Goal: Task Accomplishment & Management: Complete application form

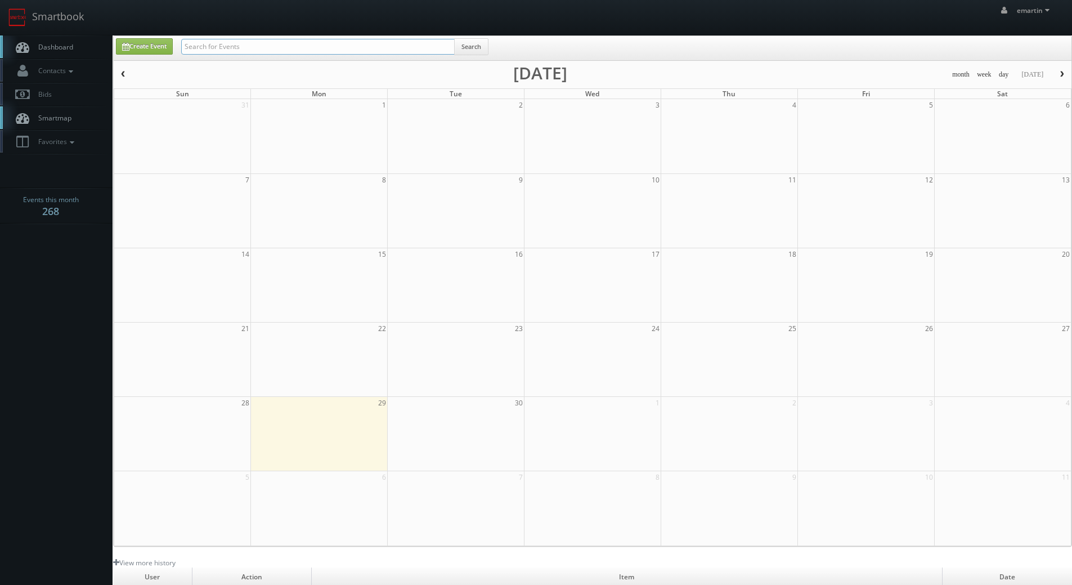
click at [198, 44] on input "text" at bounding box center [318, 47] width 274 height 16
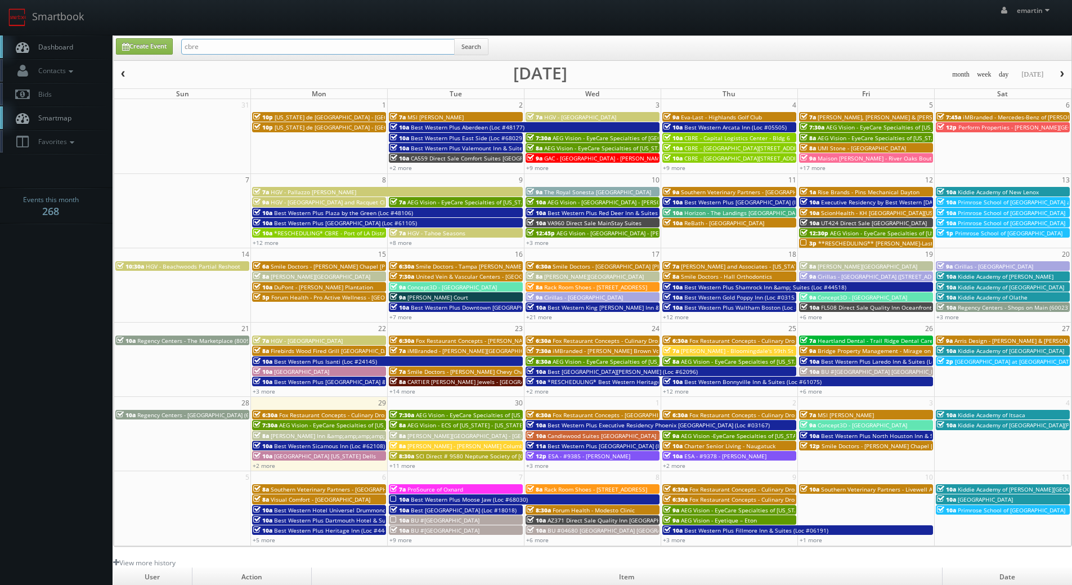
type input "cbre"
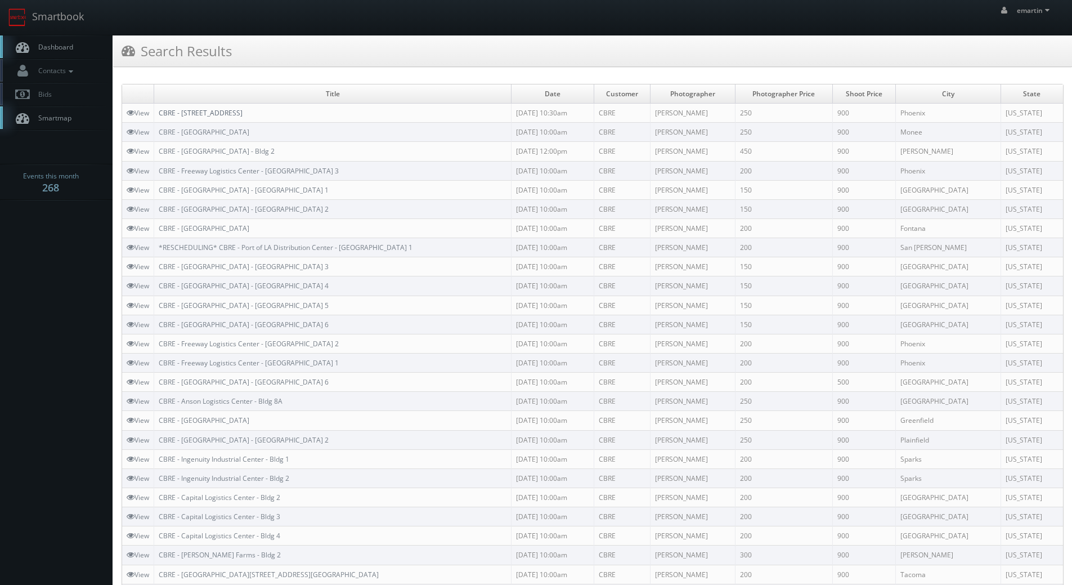
click at [217, 116] on link "CBRE - [STREET_ADDRESS]" at bounding box center [201, 113] width 84 height 10
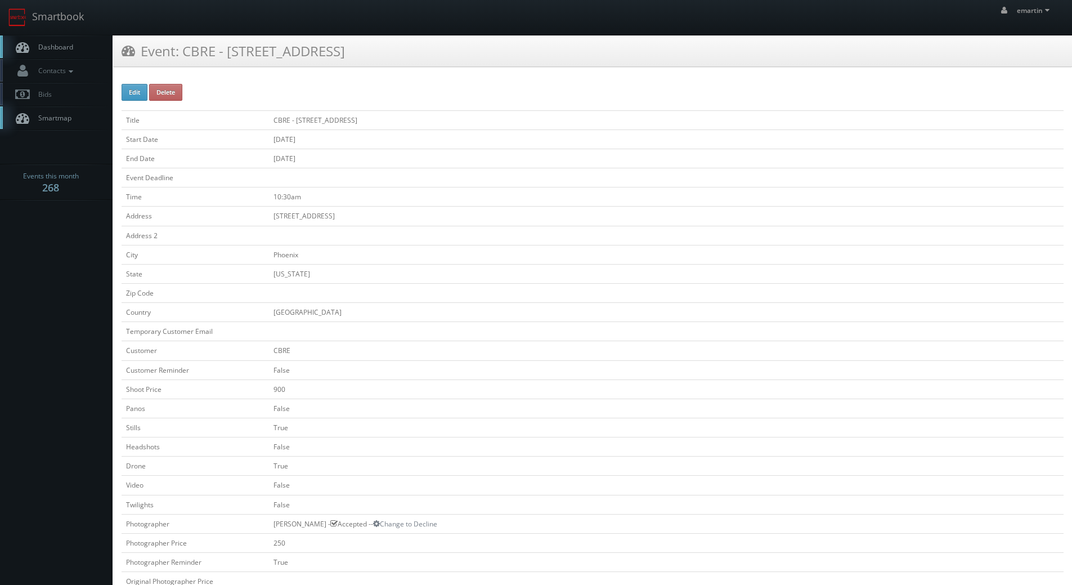
scroll to position [281, 0]
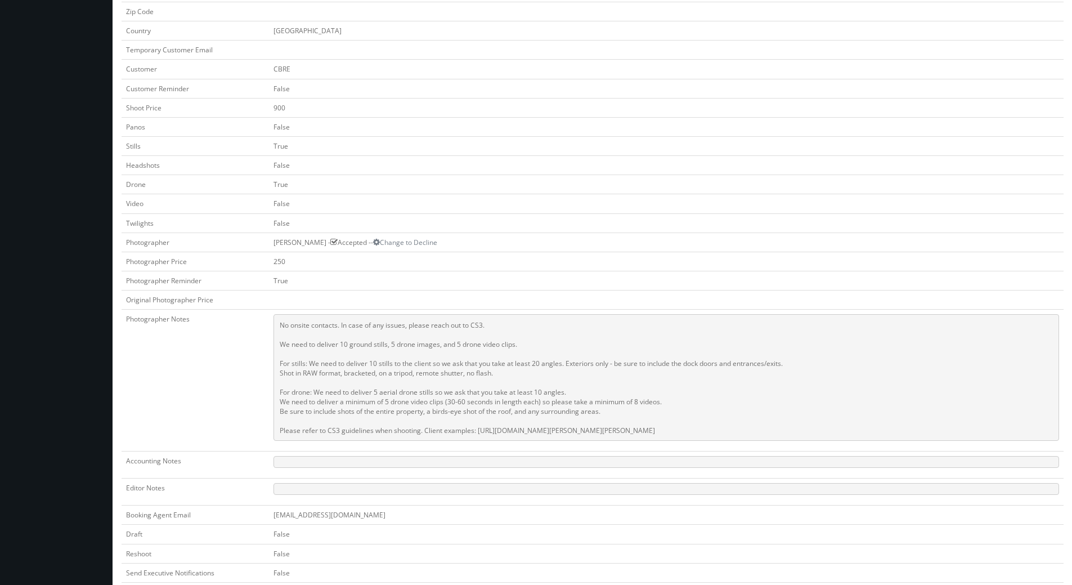
drag, startPoint x: 951, startPoint y: 430, endPoint x: 213, endPoint y: 329, distance: 744.7
click at [213, 329] on tr "Photographer Notes No onsite contacts. In case of any issues, please reach out …" at bounding box center [593, 381] width 942 height 142
copy tr "No onsite contacts. In case of any issues, please reach out to CS3. We need to …"
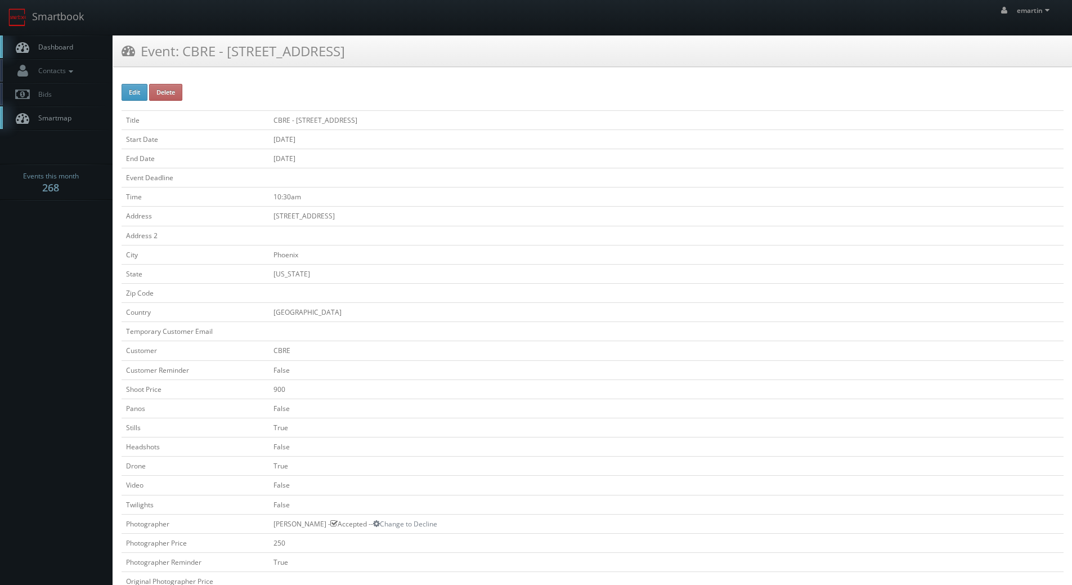
click at [67, 40] on link "Dashboard" at bounding box center [56, 46] width 113 height 23
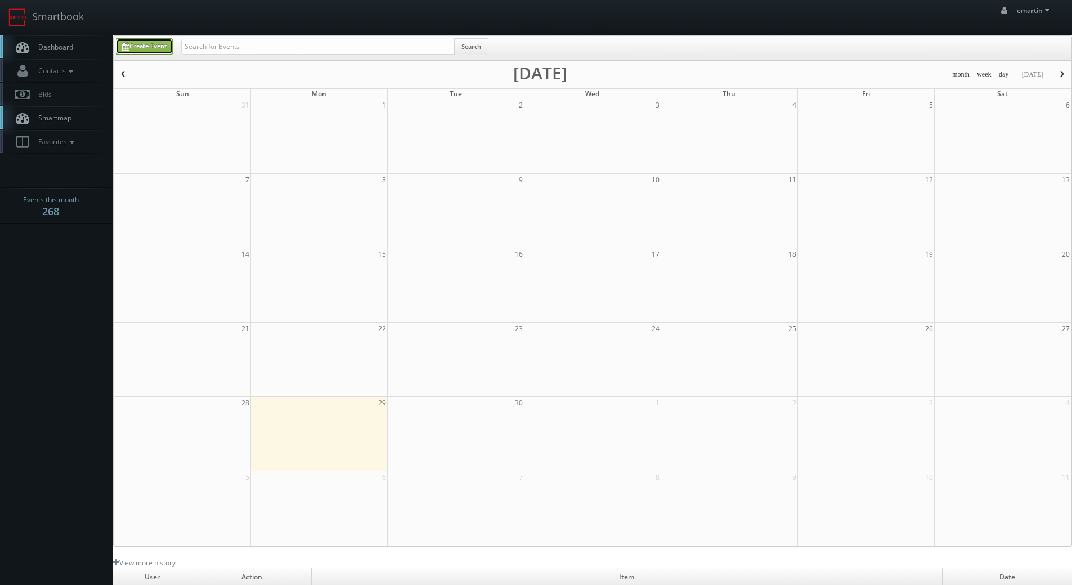
click at [132, 41] on link "Create Event" at bounding box center [144, 46] width 57 height 16
type input "09/29/2025"
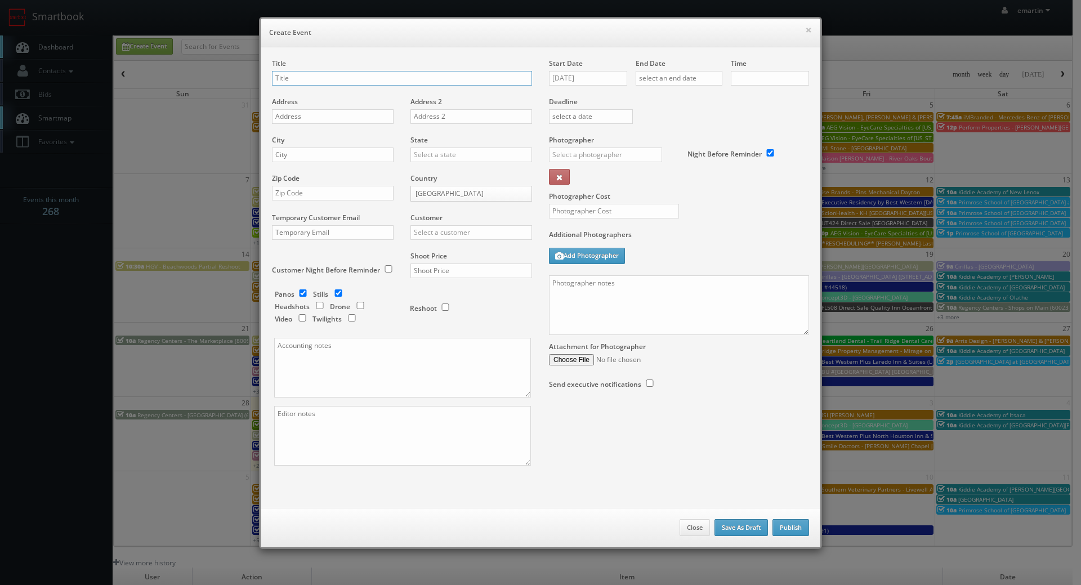
checkbox input "true"
type input "10:00am"
checkbox input "true"
click at [654, 327] on textarea at bounding box center [679, 305] width 260 height 60
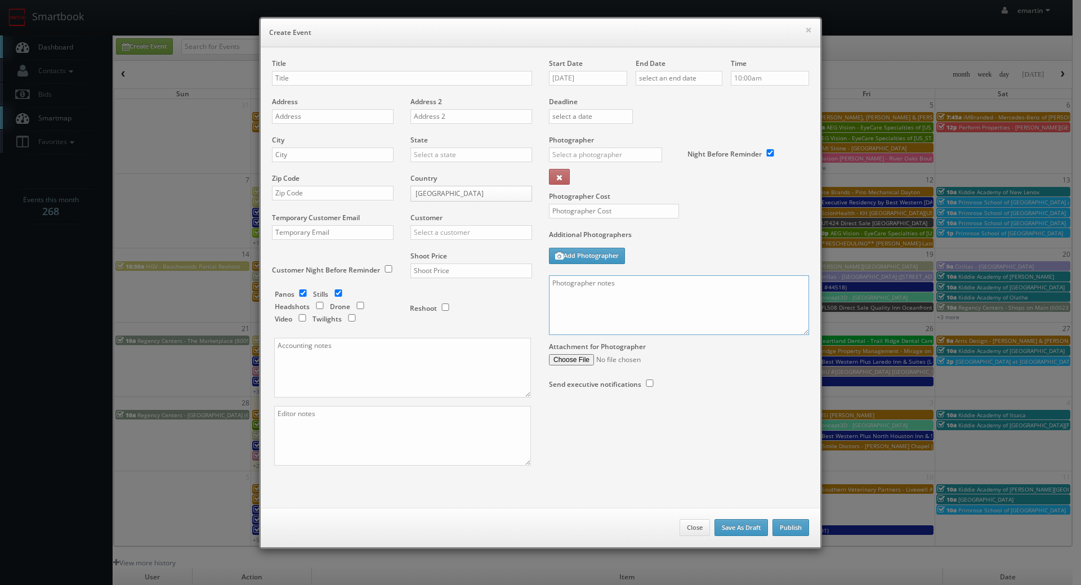
paste textarea "No onsite contacts. In case of any issues, please reach out to CS3. We need to …"
type textarea "No onsite contacts. In case of any issues, please reach out to CS3. We need to …"
click at [589, 73] on input "09/29/2025" at bounding box center [588, 78] width 78 height 15
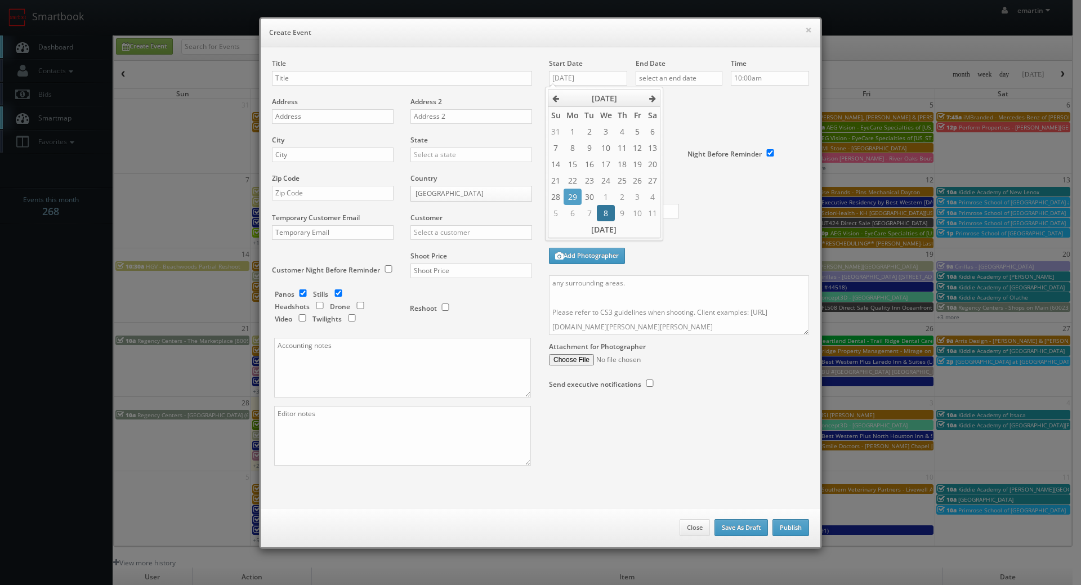
click at [608, 212] on td "8" at bounding box center [605, 213] width 17 height 16
type input "10/08/2025"
click at [680, 71] on input "text" at bounding box center [678, 78] width 87 height 15
click at [688, 208] on td "8" at bounding box center [691, 213] width 17 height 16
type input "10/08/2025"
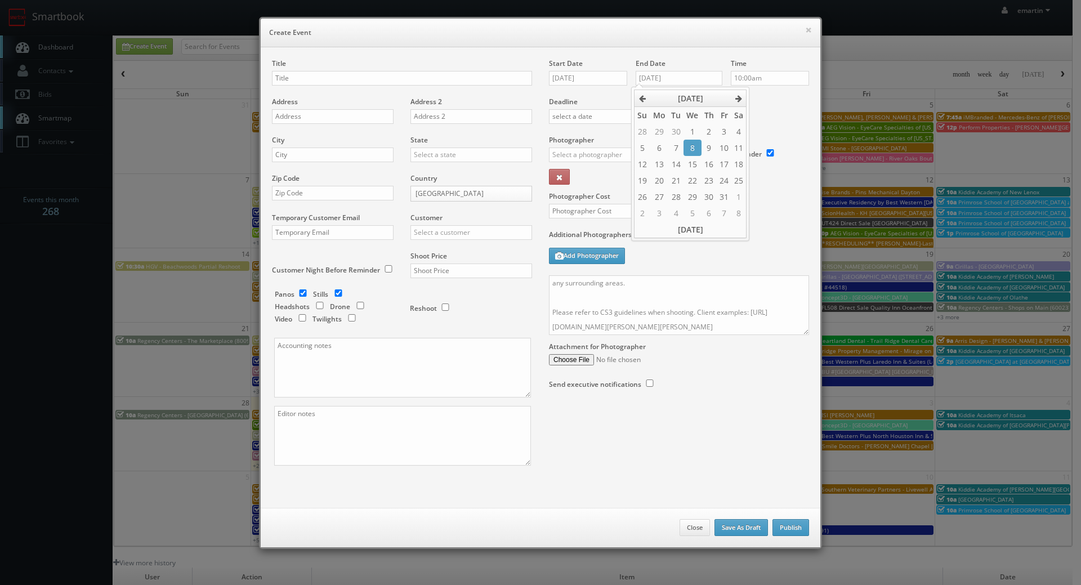
click at [776, 107] on div "Deadline" at bounding box center [678, 97] width 277 height 77
click at [606, 159] on input "text" at bounding box center [605, 154] width 113 height 15
click at [600, 181] on div "Keith Zacharski" at bounding box center [609, 180] width 120 height 19
type input "Keith Zacharski"
click at [263, 254] on div "Title Address Address 2 City State Alabama Alaska Arizona Arkansas California C…" at bounding box center [401, 272] width 277 height 427
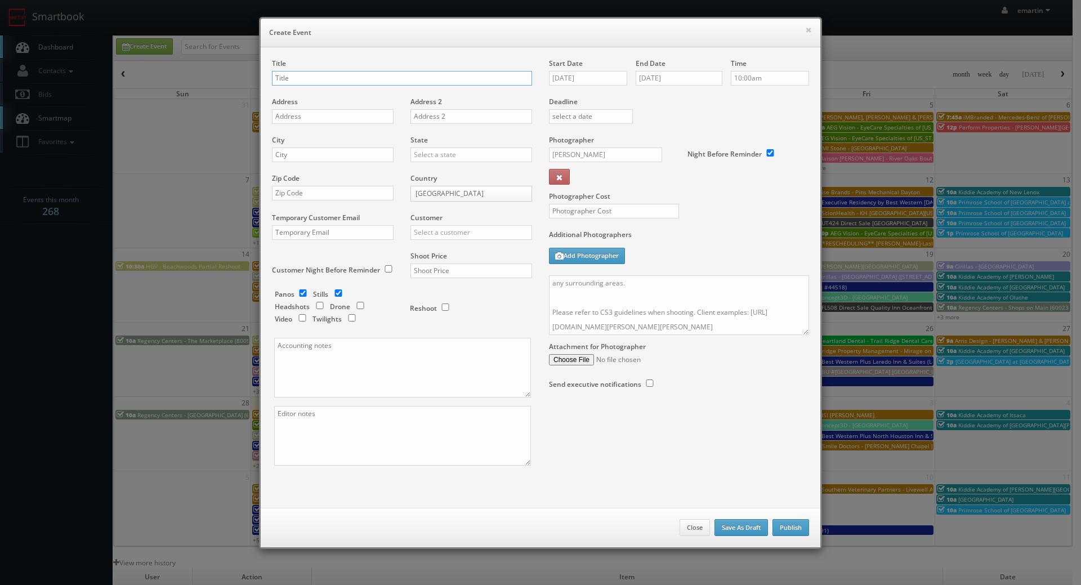
click at [275, 84] on input "text" at bounding box center [402, 78] width 260 height 15
paste input "CBRE"
click at [363, 81] on input "CBRE -" at bounding box center [402, 78] width 260 height 15
paste input "2765 Loker"
type input "CBRE - 2765 [PERSON_NAME]"
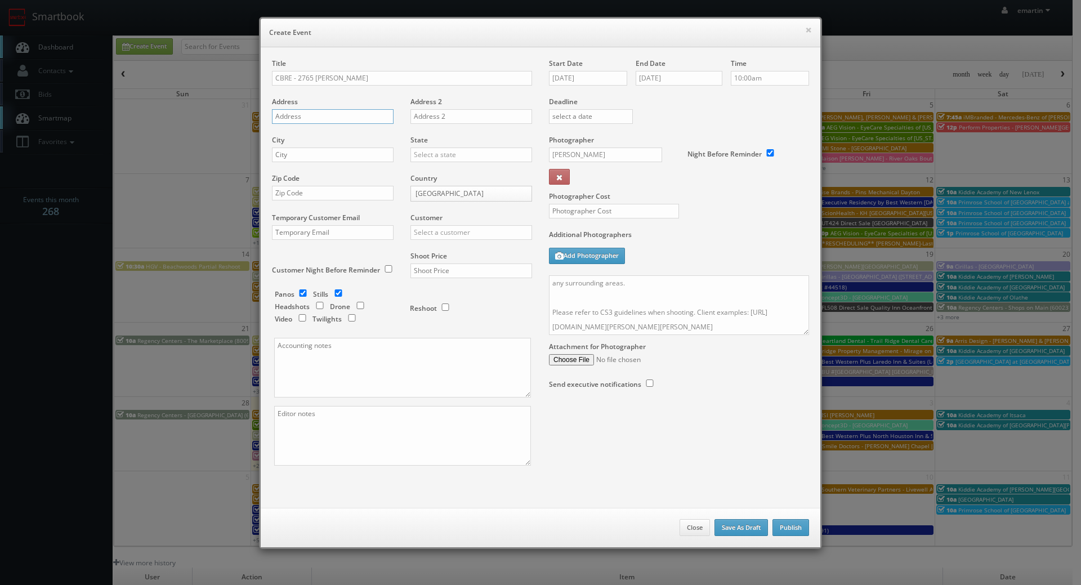
click at [351, 112] on input "text" at bounding box center [333, 116] width 122 height 15
paste input "2765 Loker Ave"
type input "2765 Loker Ave"
click at [335, 143] on div "City" at bounding box center [337, 154] width 130 height 38
drag, startPoint x: 335, startPoint y: 153, endPoint x: 354, endPoint y: 152, distance: 19.2
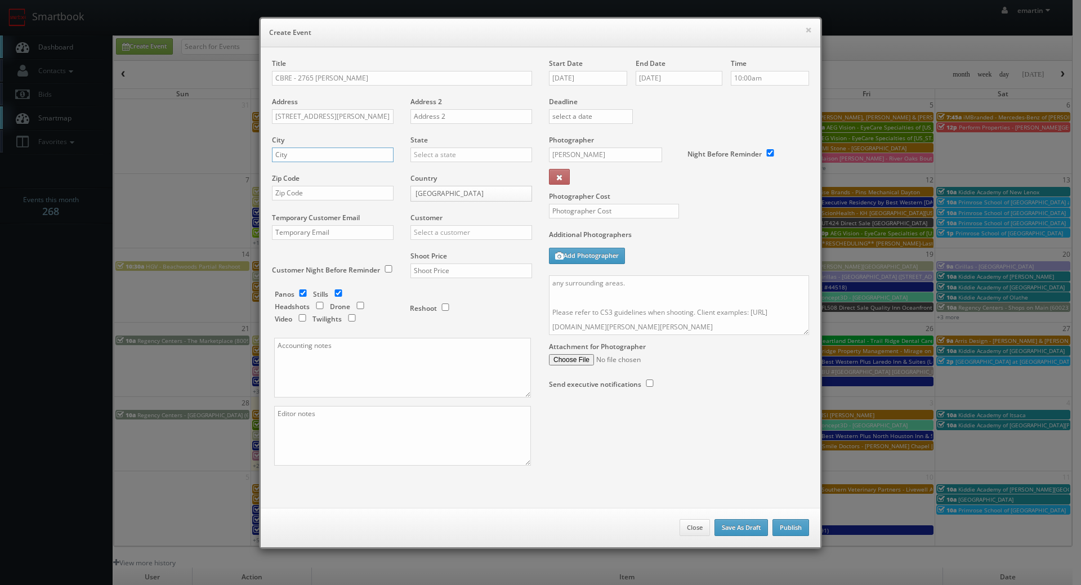
click at [335, 153] on input "text" at bounding box center [333, 154] width 122 height 15
paste input "Carlsbad"
type input "Carlsbad"
click at [419, 155] on input "text" at bounding box center [471, 154] width 122 height 15
click at [436, 177] on div "[US_STATE]" at bounding box center [471, 173] width 120 height 19
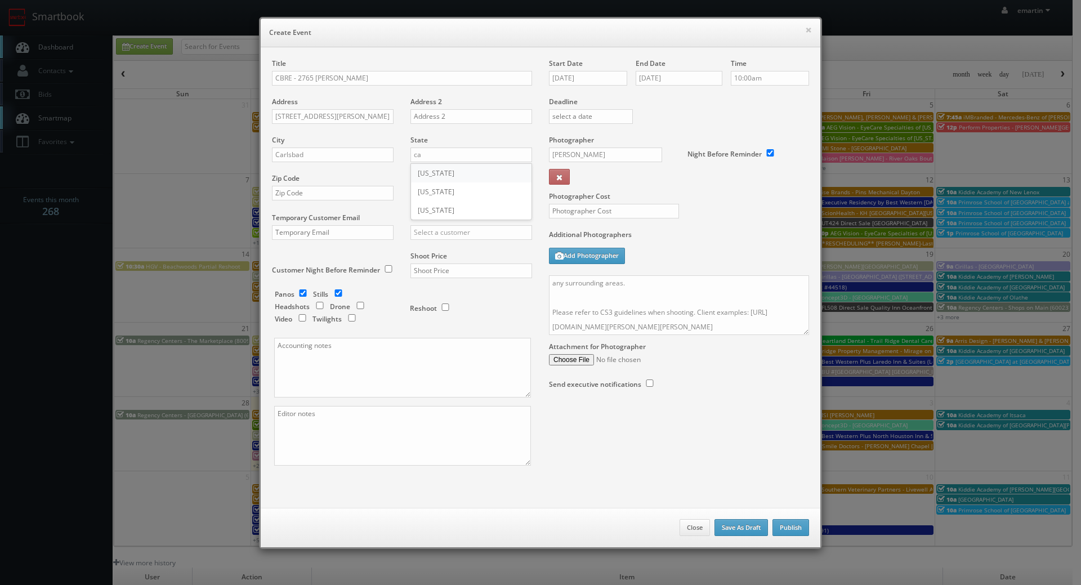
type input "California"
drag, startPoint x: 710, startPoint y: 218, endPoint x: 462, endPoint y: 190, distance: 249.2
click at [670, 207] on div "Photographer Cost" at bounding box center [678, 182] width 277 height 95
click at [298, 200] on div "Zip Code" at bounding box center [337, 192] width 130 height 38
drag, startPoint x: 352, startPoint y: 304, endPoint x: 322, endPoint y: 301, distance: 29.5
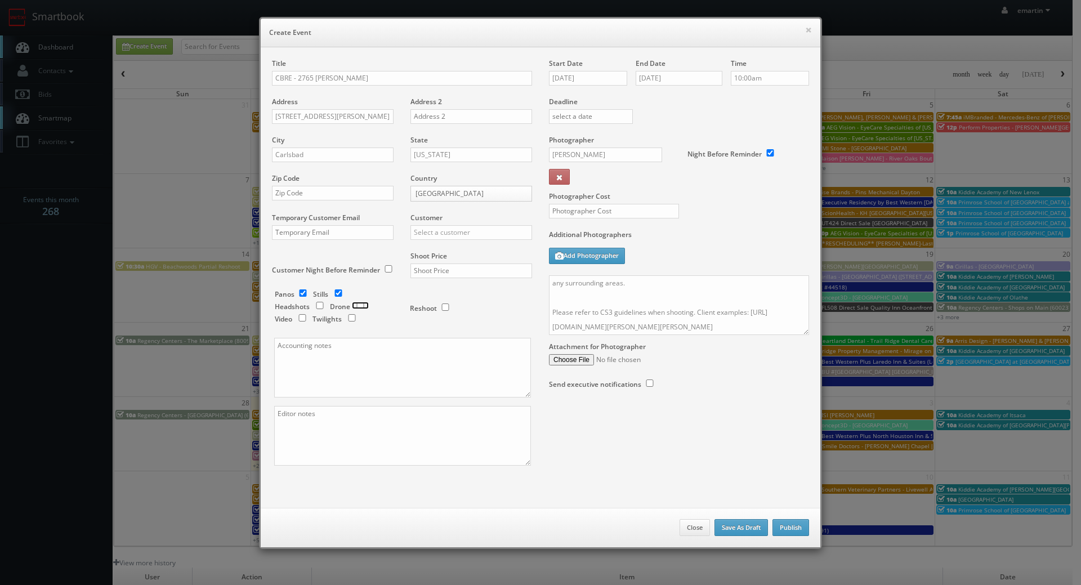
click at [352, 305] on input "checkbox" at bounding box center [360, 305] width 17 height 7
checkbox input "true"
click at [301, 293] on input "checkbox" at bounding box center [302, 292] width 17 height 7
checkbox input "false"
click at [426, 235] on input "text" at bounding box center [471, 232] width 122 height 15
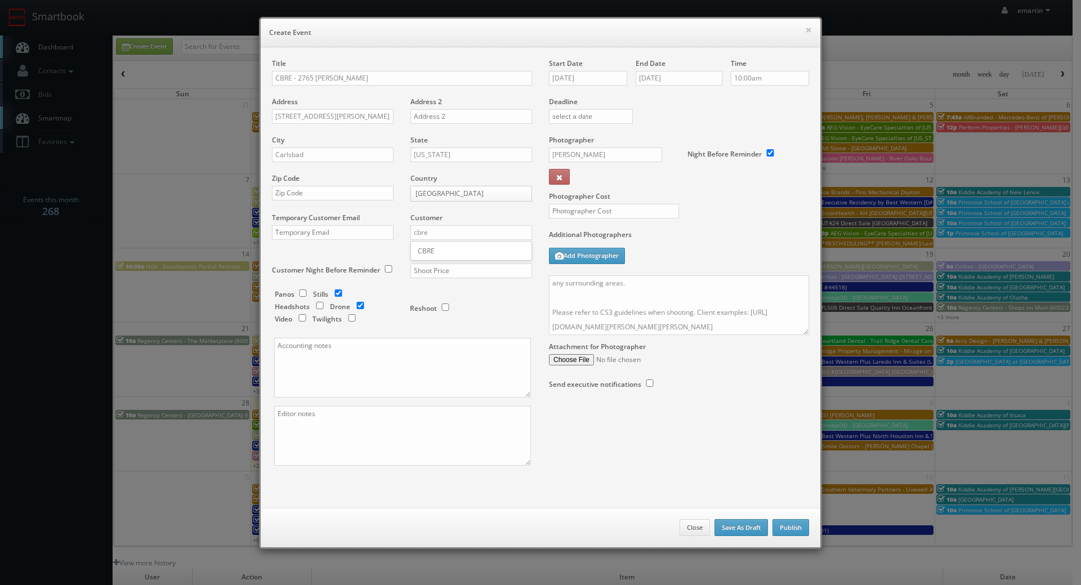
click at [428, 250] on div "CBRE" at bounding box center [471, 250] width 120 height 19
type input "CBRE"
click at [440, 274] on input "text" at bounding box center [471, 270] width 122 height 15
type input "900"
click at [608, 213] on input "text" at bounding box center [614, 211] width 130 height 15
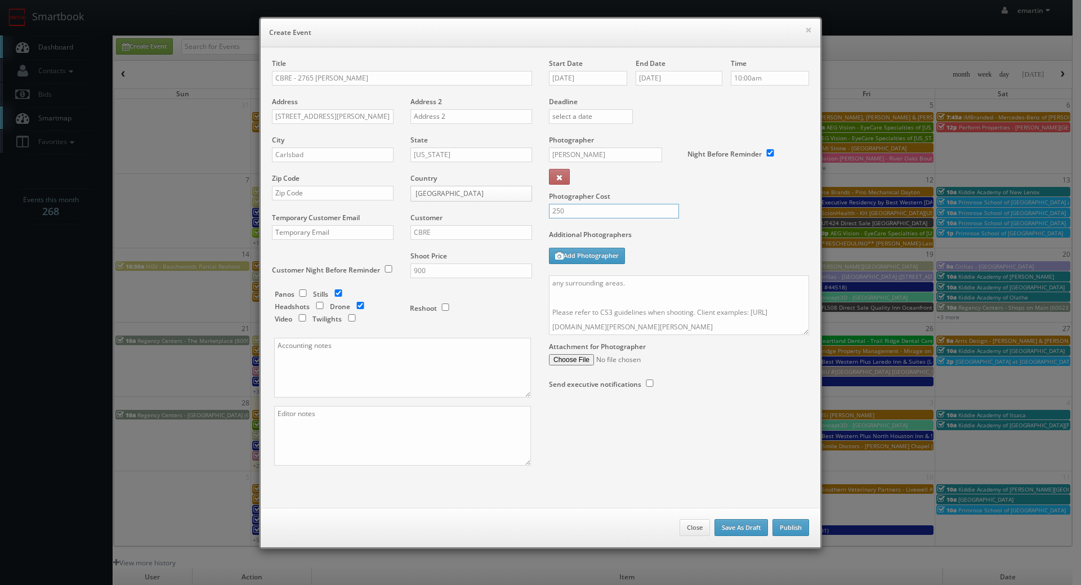
type input "250"
click at [719, 196] on label "Photographer Cost" at bounding box center [678, 196] width 277 height 10
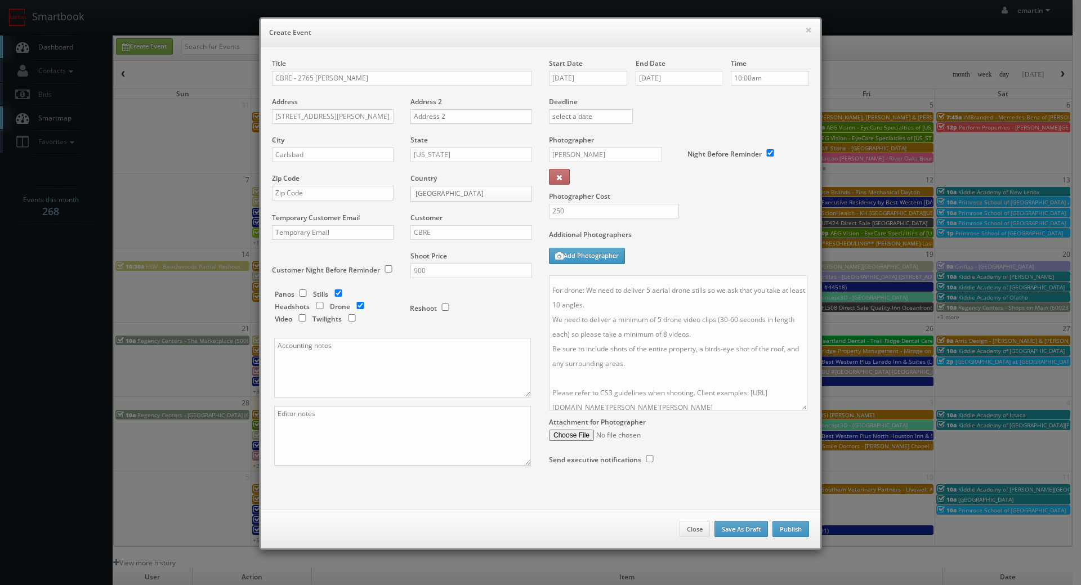
drag, startPoint x: 799, startPoint y: 331, endPoint x: 790, endPoint y: 471, distance: 140.5
click at [794, 410] on textarea "No onsite contacts. In case of any issues, please reach out to CS3. We need to …" at bounding box center [678, 342] width 258 height 135
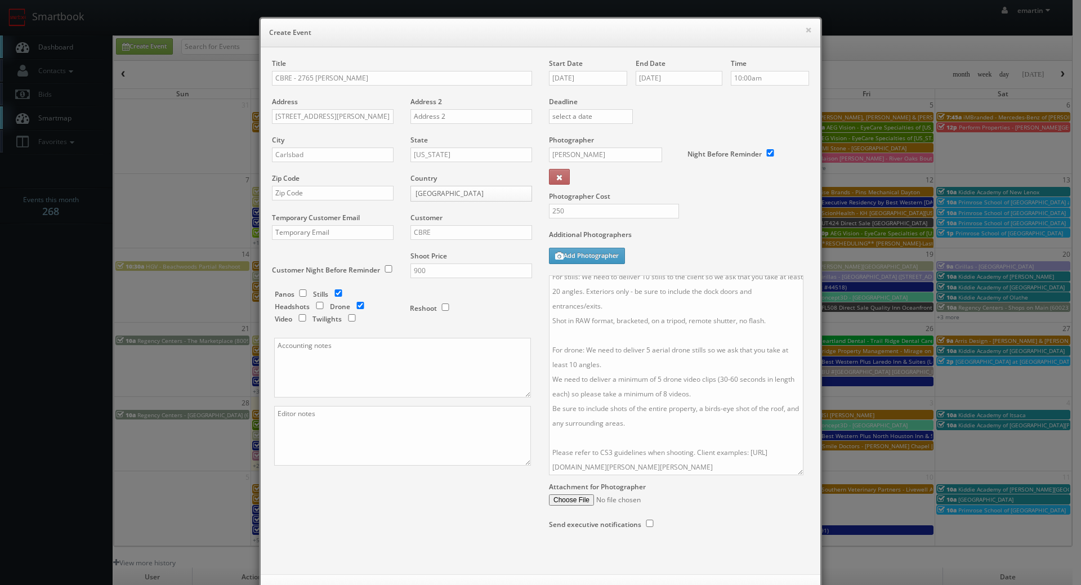
scroll to position [0, 0]
click at [702, 256] on div "Additional Photographers Add Photographer" at bounding box center [679, 253] width 260 height 46
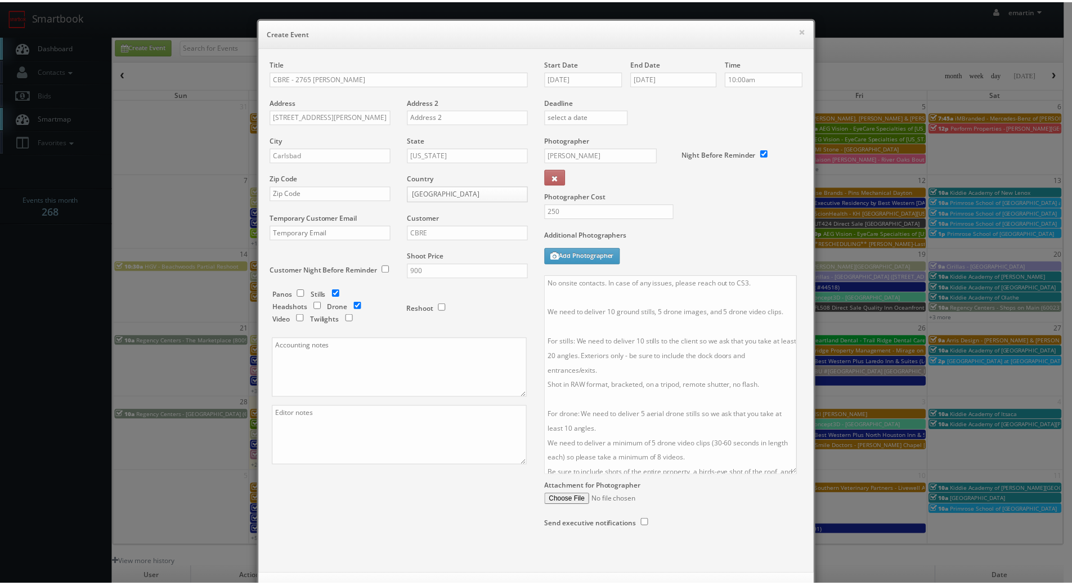
scroll to position [47, 0]
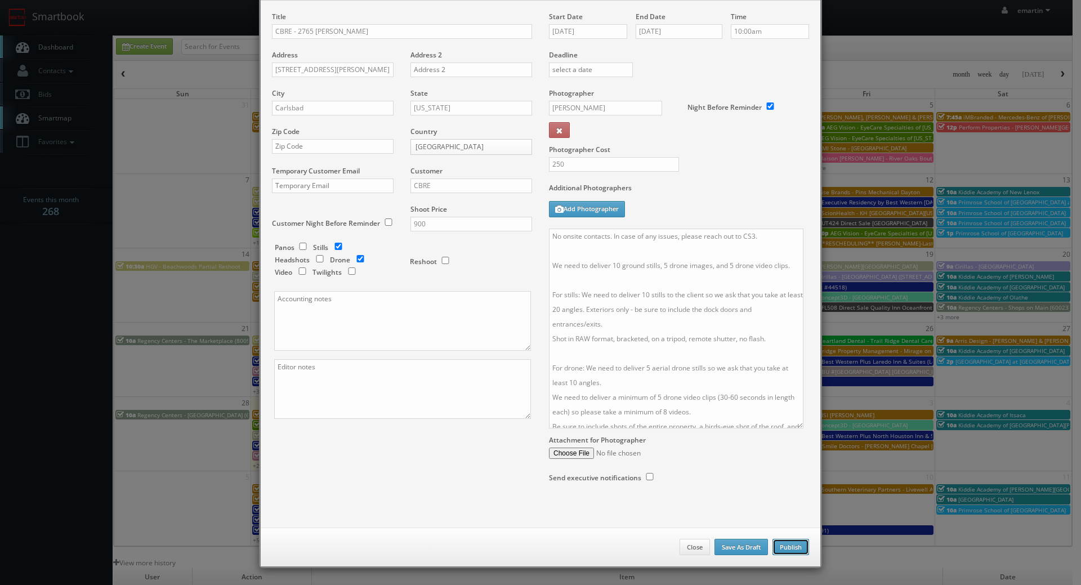
click at [778, 548] on button "Publish" at bounding box center [790, 547] width 37 height 17
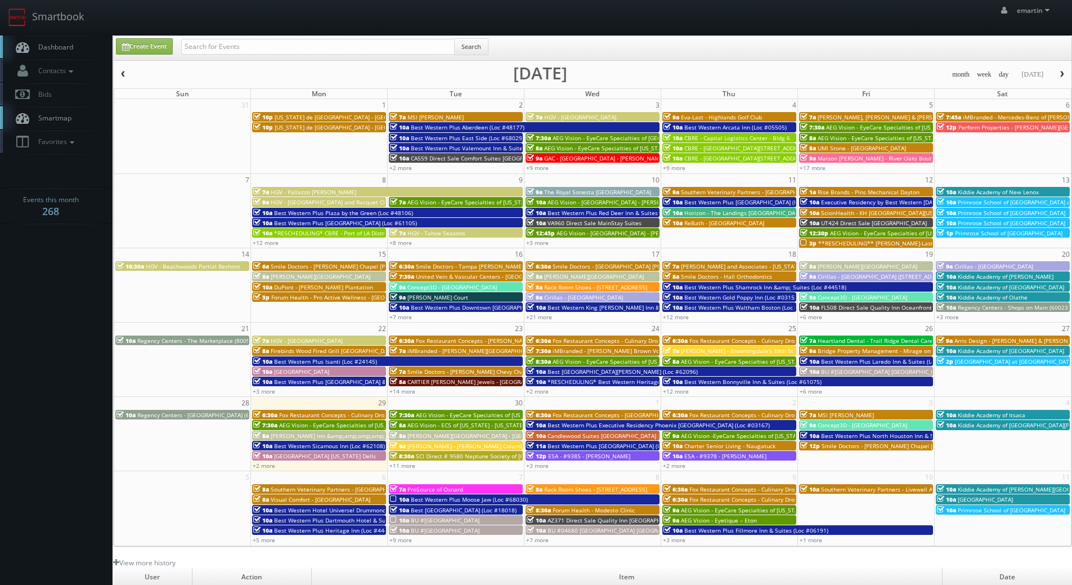
click at [78, 51] on link "Dashboard" at bounding box center [56, 46] width 113 height 23
click at [279, 42] on input "text" at bounding box center [318, 47] width 274 height 16
click at [275, 48] on input "text" at bounding box center [318, 47] width 274 height 16
type input "tna83"
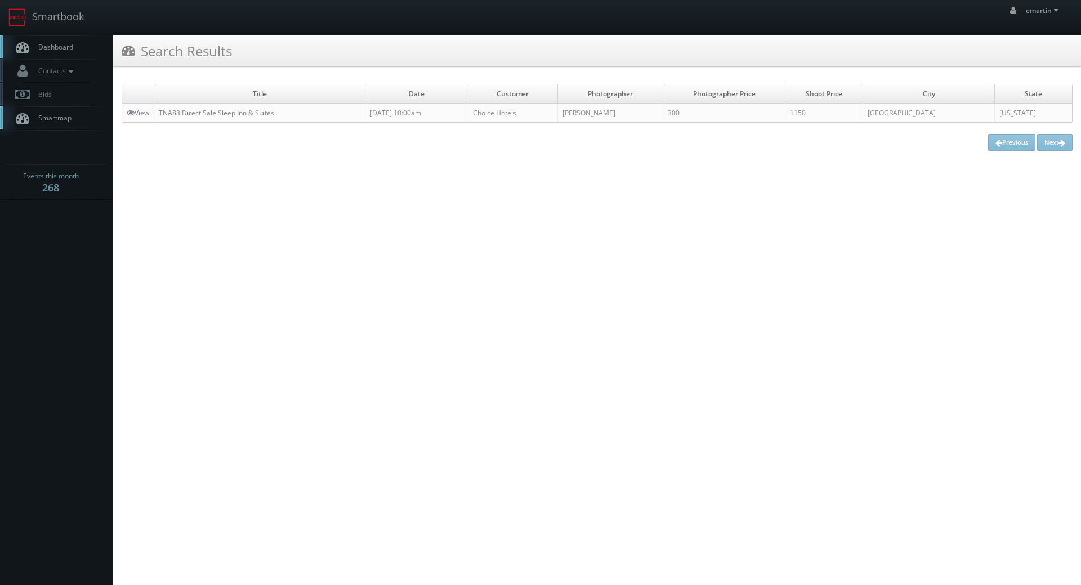
click at [48, 38] on link "Dashboard" at bounding box center [56, 46] width 113 height 23
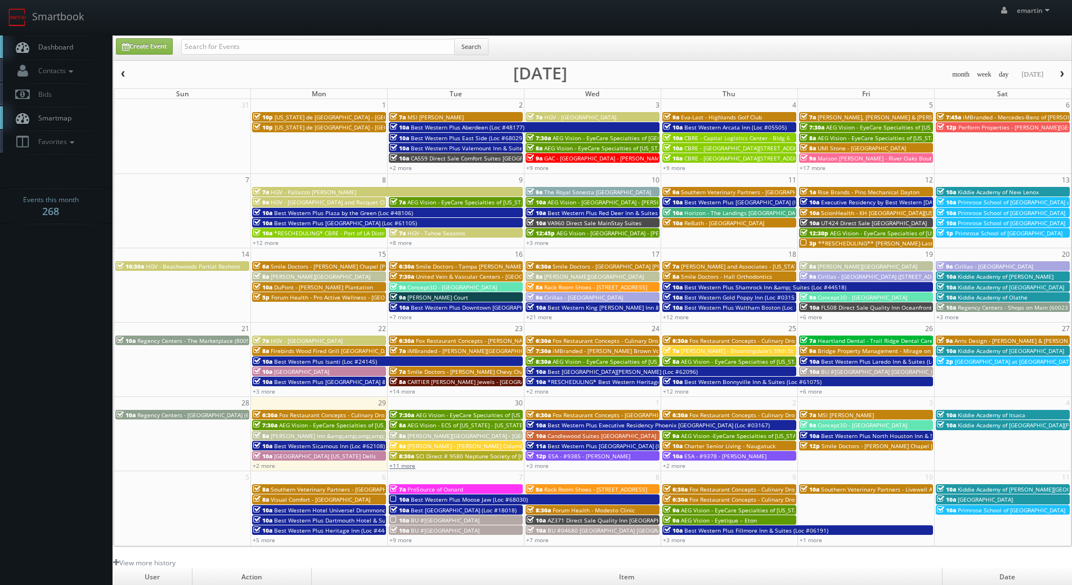
click at [401, 461] on link "+11 more" at bounding box center [402, 465] width 26 height 8
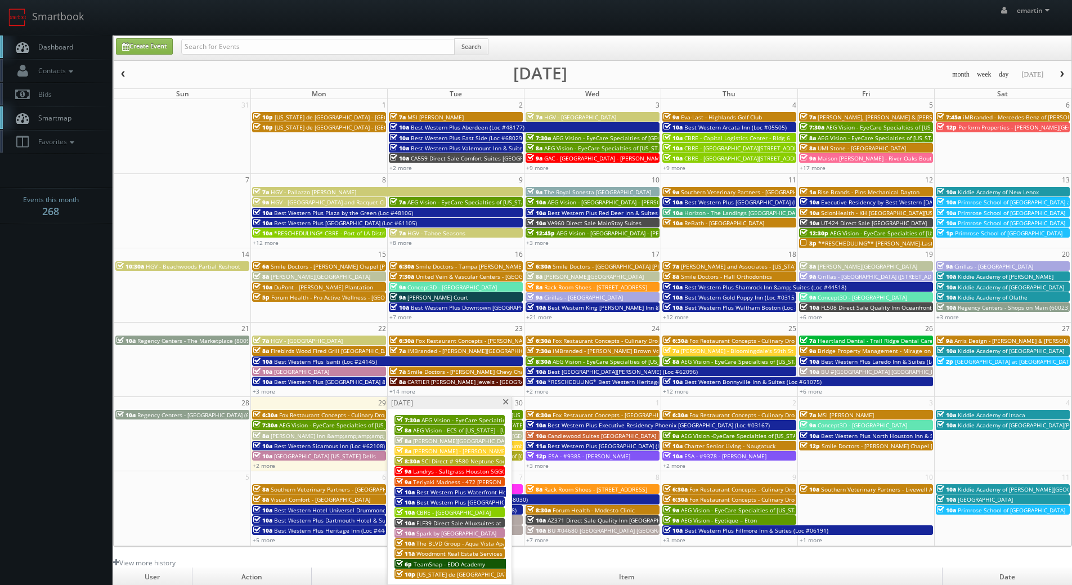
scroll to position [194, 0]
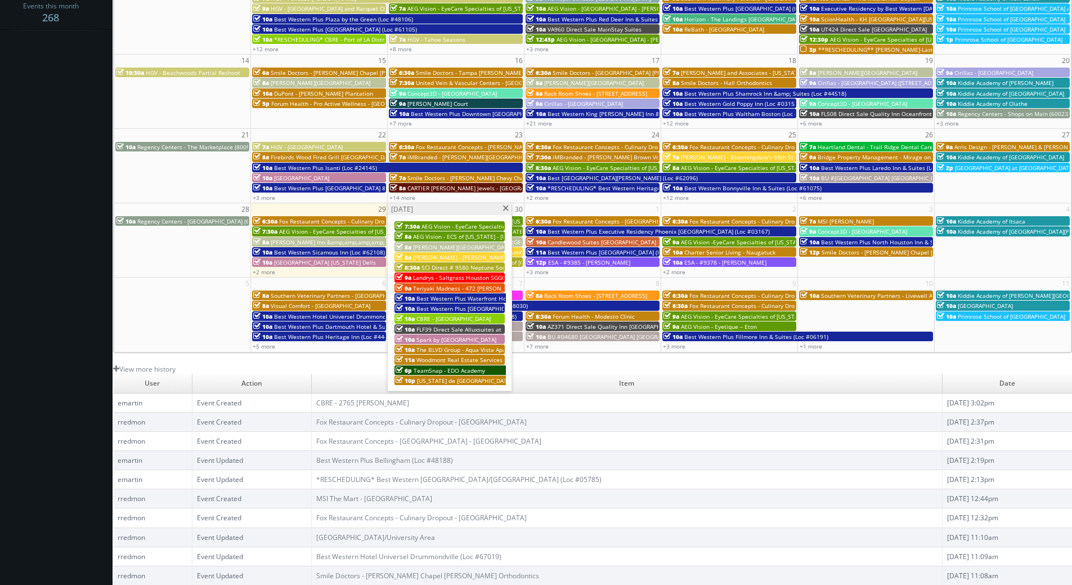
click at [443, 296] on span "Best Western Plus Waterfront Hotel (Loc #66117)" at bounding box center [483, 298] width 134 height 8
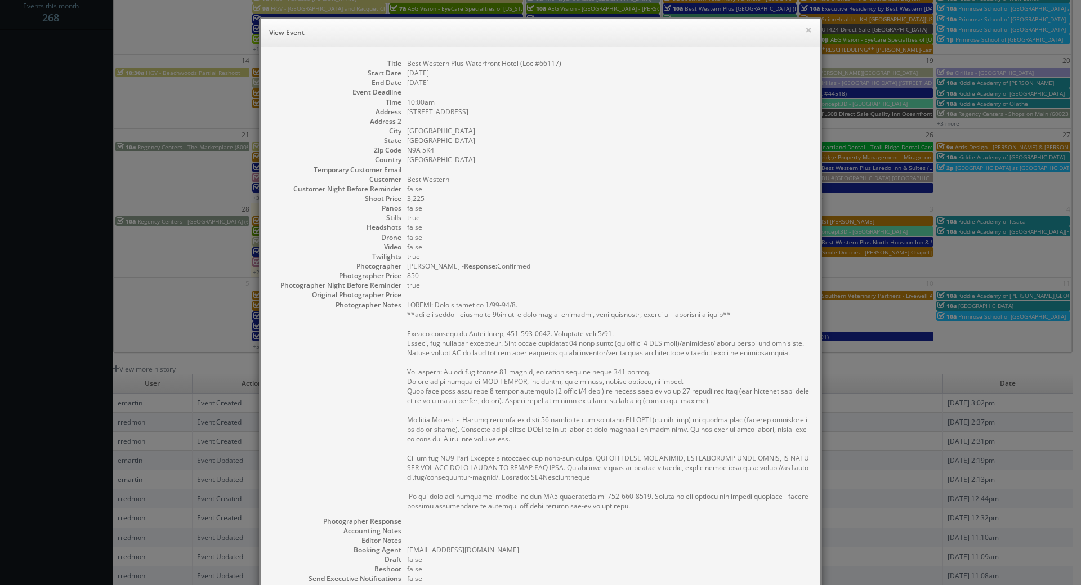
click at [559, 307] on pre at bounding box center [608, 405] width 402 height 210
click at [805, 30] on button "×" at bounding box center [808, 30] width 7 height 8
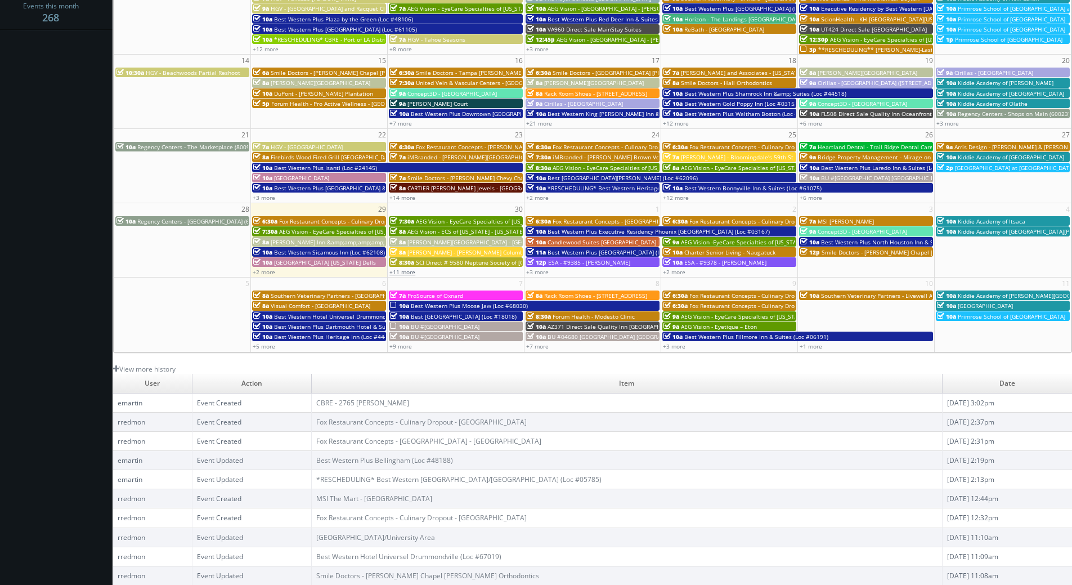
click at [406, 273] on link "+11 more" at bounding box center [402, 272] width 26 height 8
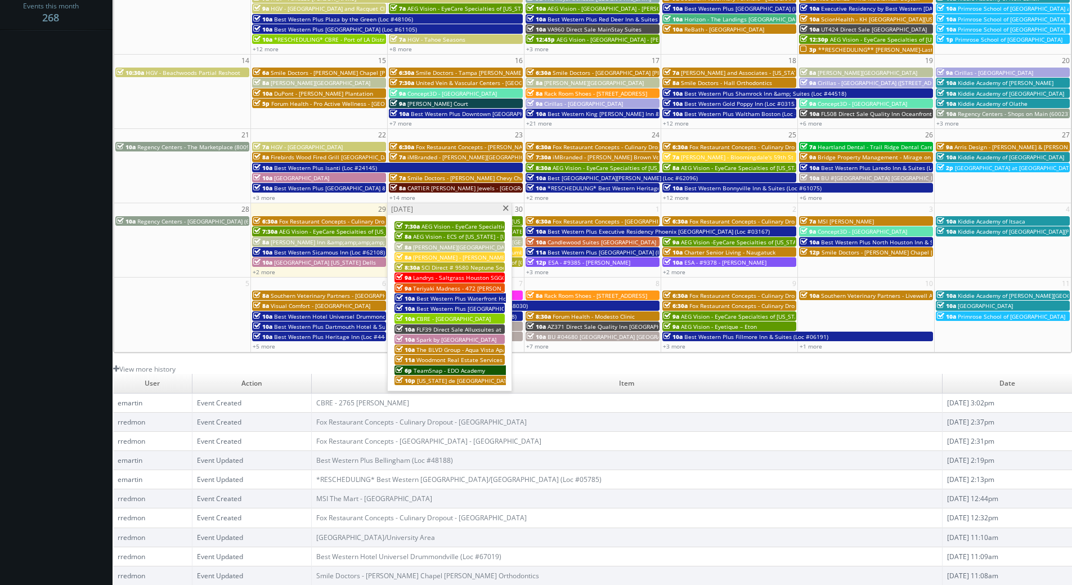
click at [454, 310] on span "Best Western Plus [GEOGRAPHIC_DATA] (Loc #50153)" at bounding box center [487, 308] width 143 height 8
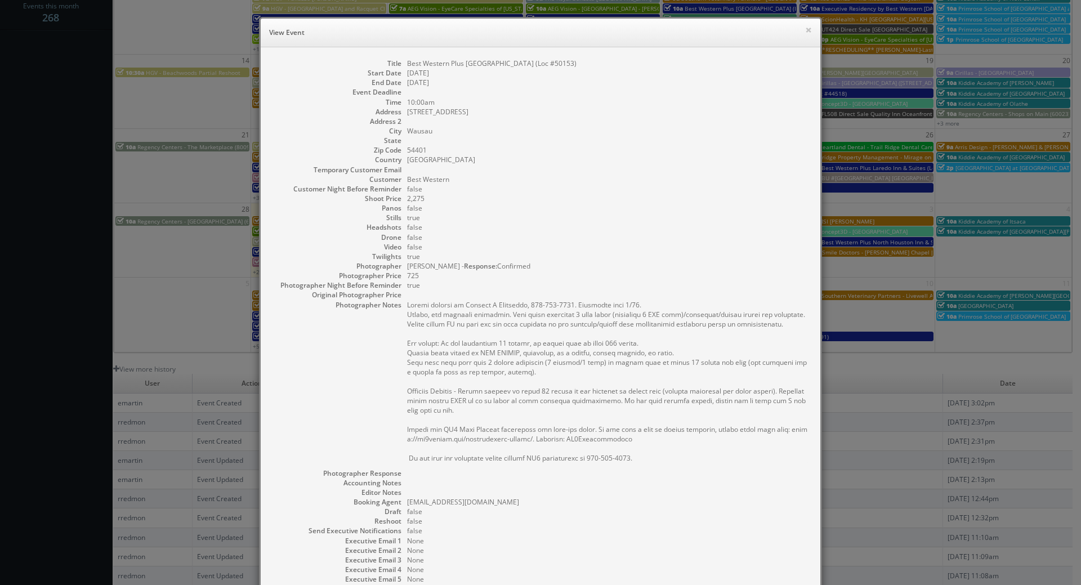
click at [754, 229] on dd "false" at bounding box center [608, 227] width 402 height 10
click at [799, 29] on h6 "View Event" at bounding box center [540, 32] width 543 height 11
click at [805, 29] on button "×" at bounding box center [808, 30] width 7 height 8
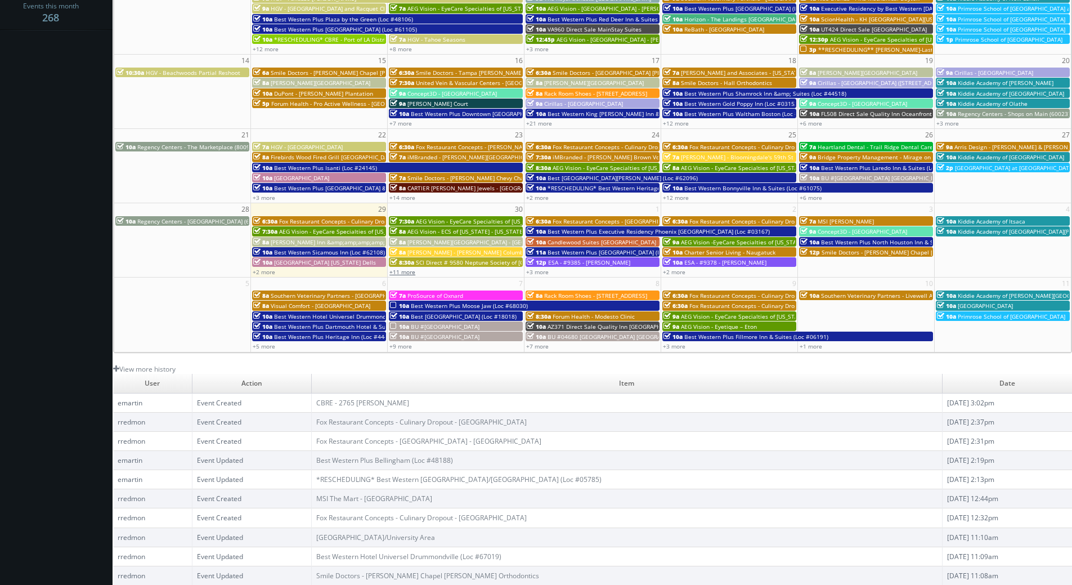
click at [397, 270] on link "+11 more" at bounding box center [402, 272] width 26 height 8
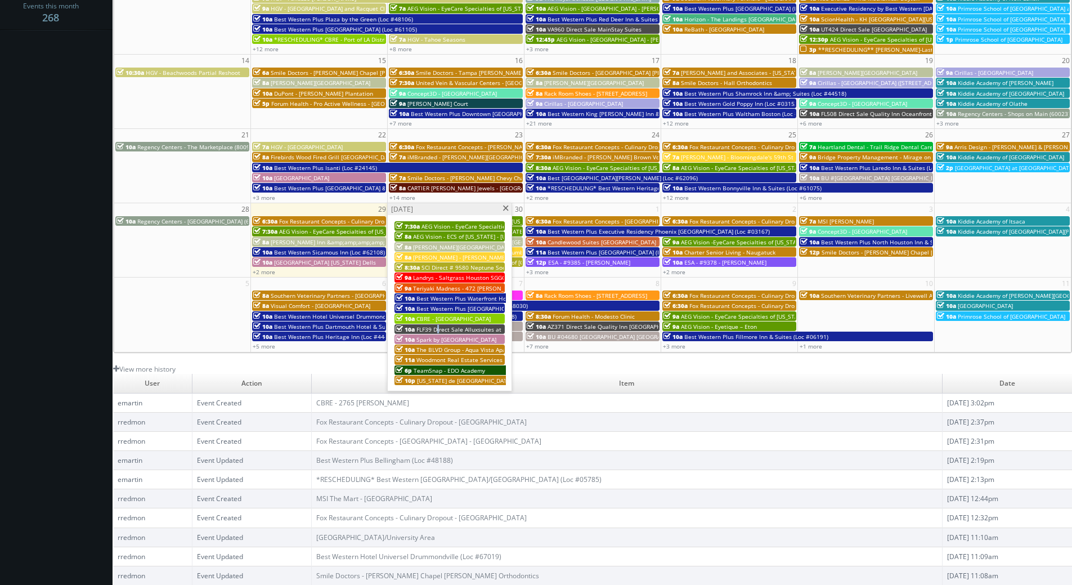
click at [435, 334] on div "7:30a AEG Vision - EyeCare Specialties of Florida – Macali Eye Clinic 8a AEG Vi…" at bounding box center [450, 303] width 124 height 176
click at [441, 328] on span "FLF39 Direct Sale Alluxsuites at 1876, Ascend Hotel Collection" at bounding box center [500, 329] width 168 height 8
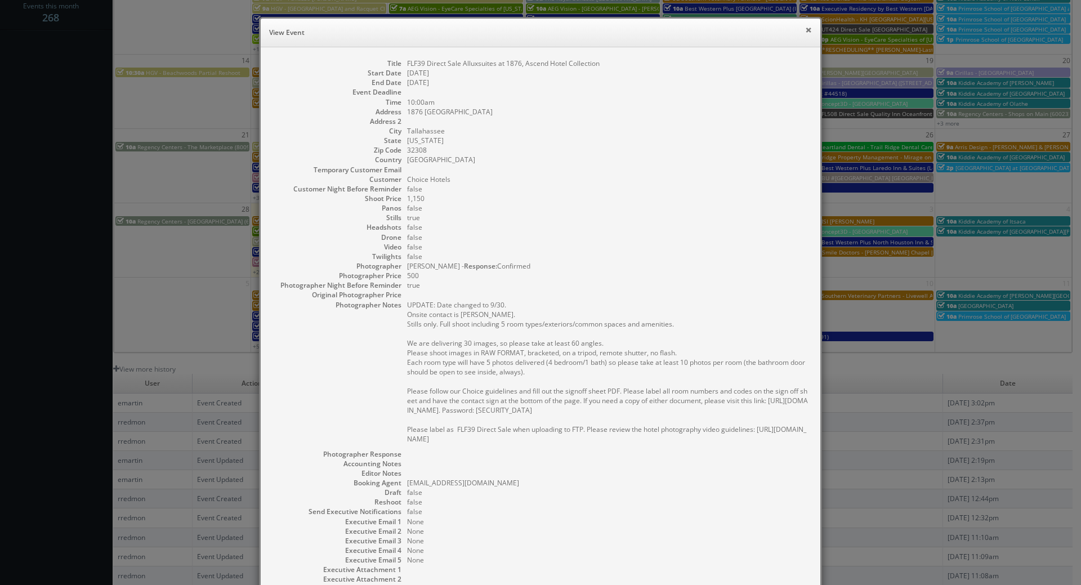
click at [805, 33] on button "×" at bounding box center [808, 30] width 7 height 8
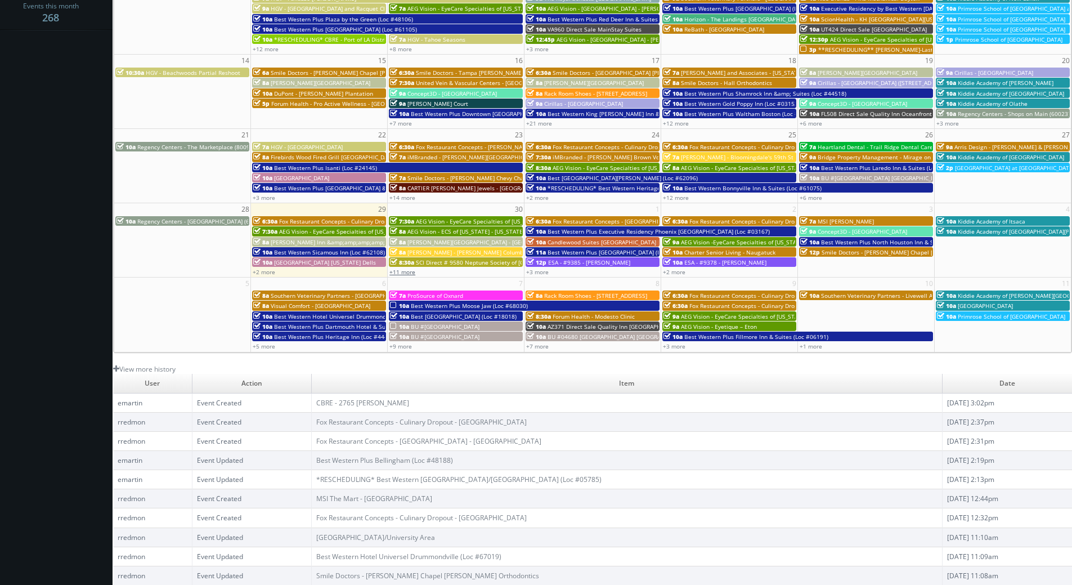
click at [400, 273] on link "+11 more" at bounding box center [402, 272] width 26 height 8
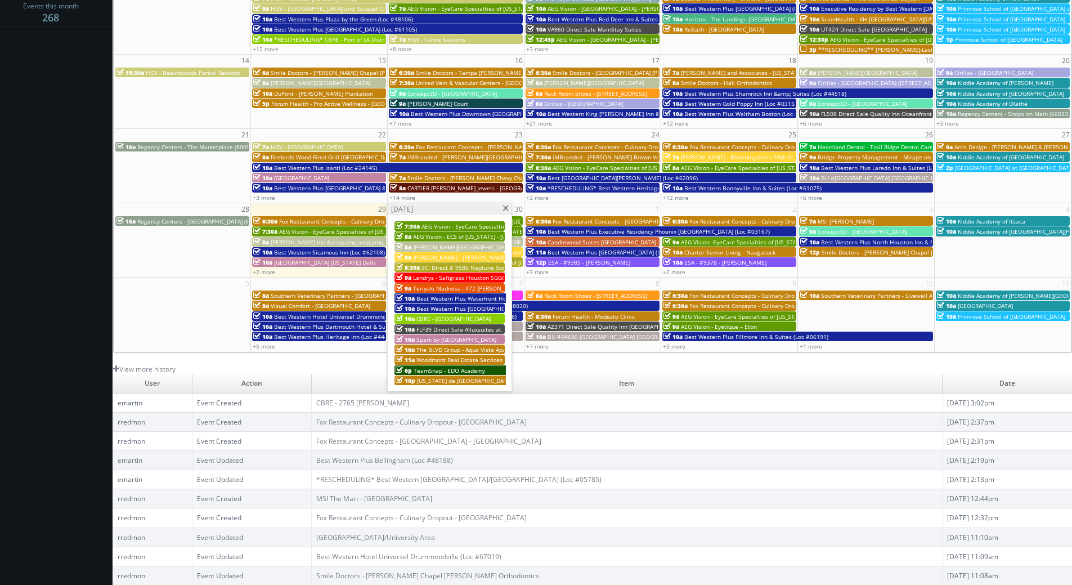
click at [459, 339] on span "Spark by [GEOGRAPHIC_DATA]" at bounding box center [456, 339] width 80 height 8
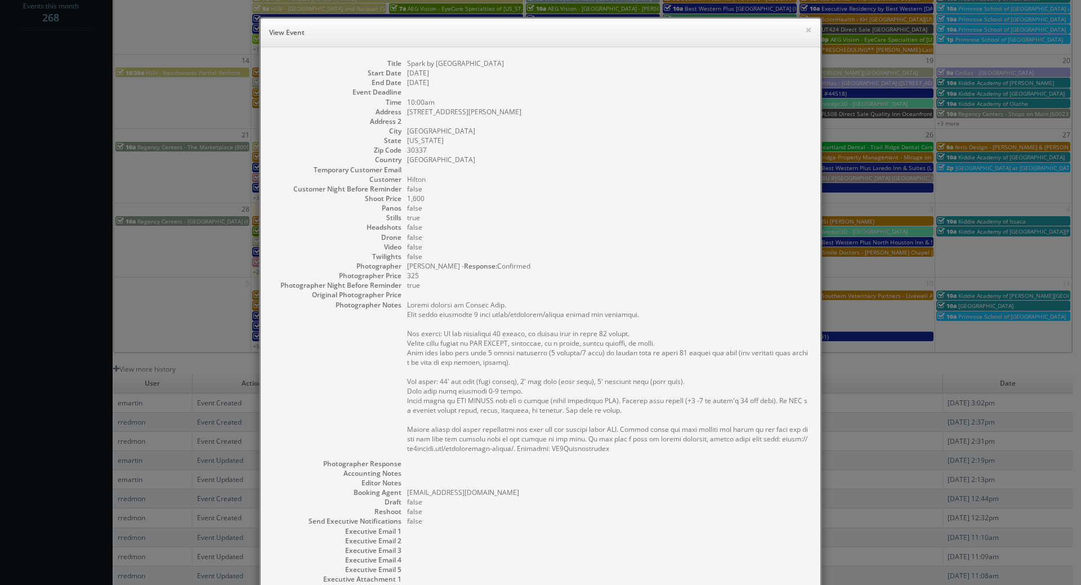
click at [729, 237] on dd "false" at bounding box center [608, 237] width 402 height 10
click at [806, 32] on button "×" at bounding box center [808, 30] width 7 height 8
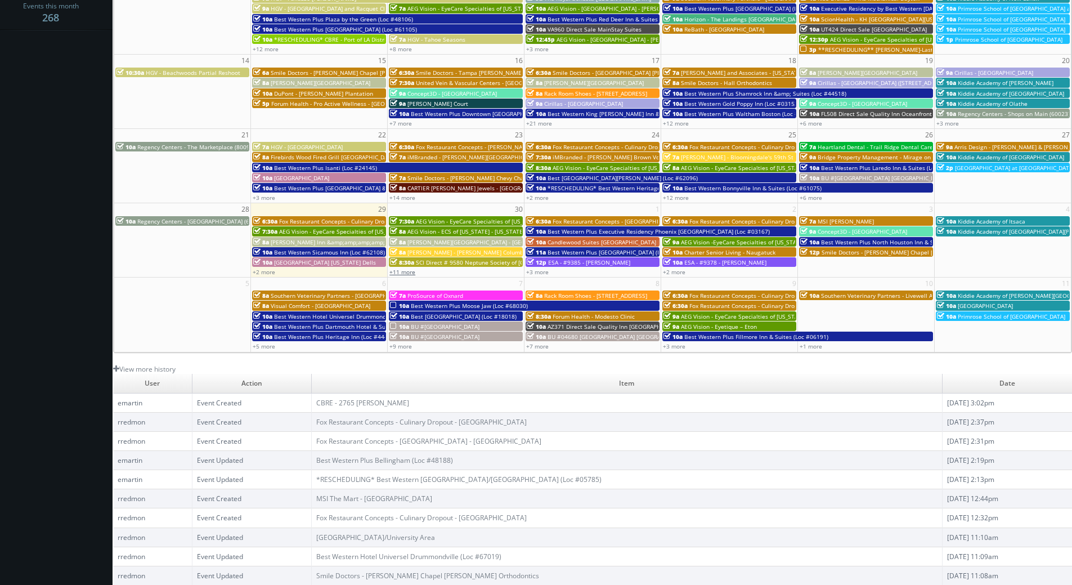
click at [403, 270] on link "+11 more" at bounding box center [402, 272] width 26 height 8
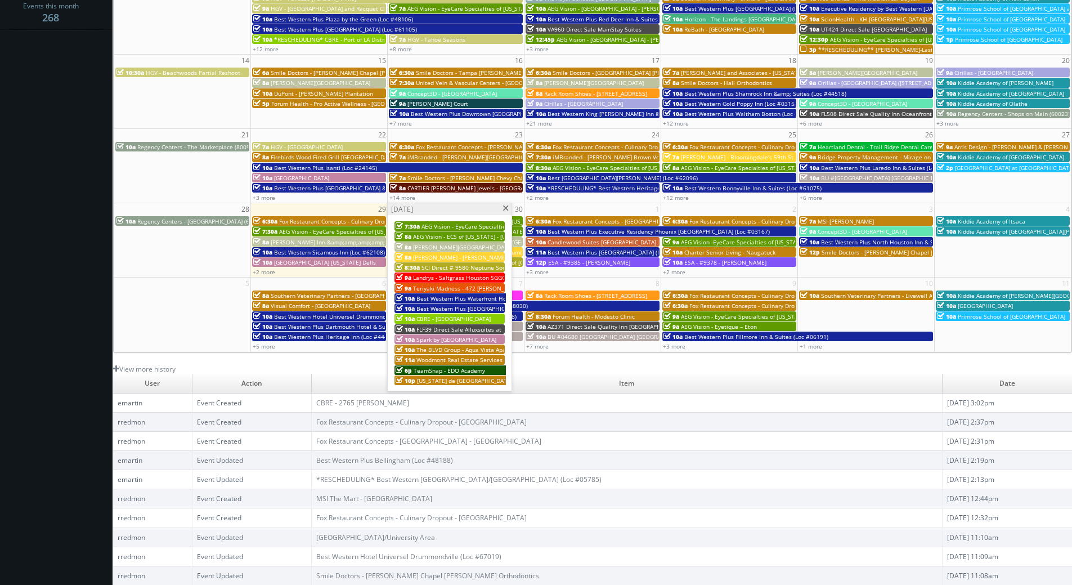
scroll to position [0, 0]
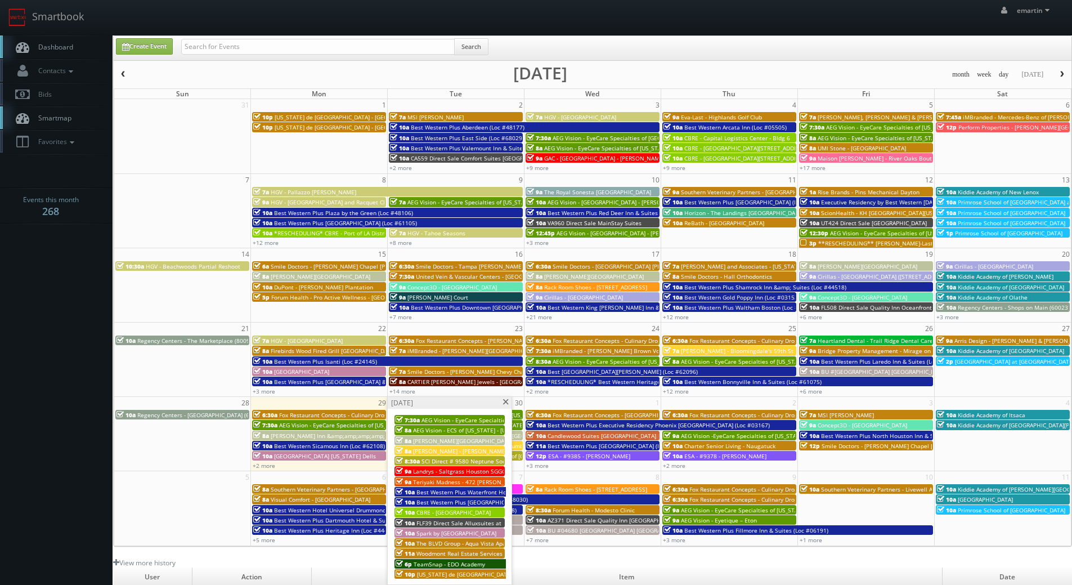
click at [66, 45] on span "Dashboard" at bounding box center [53, 47] width 41 height 10
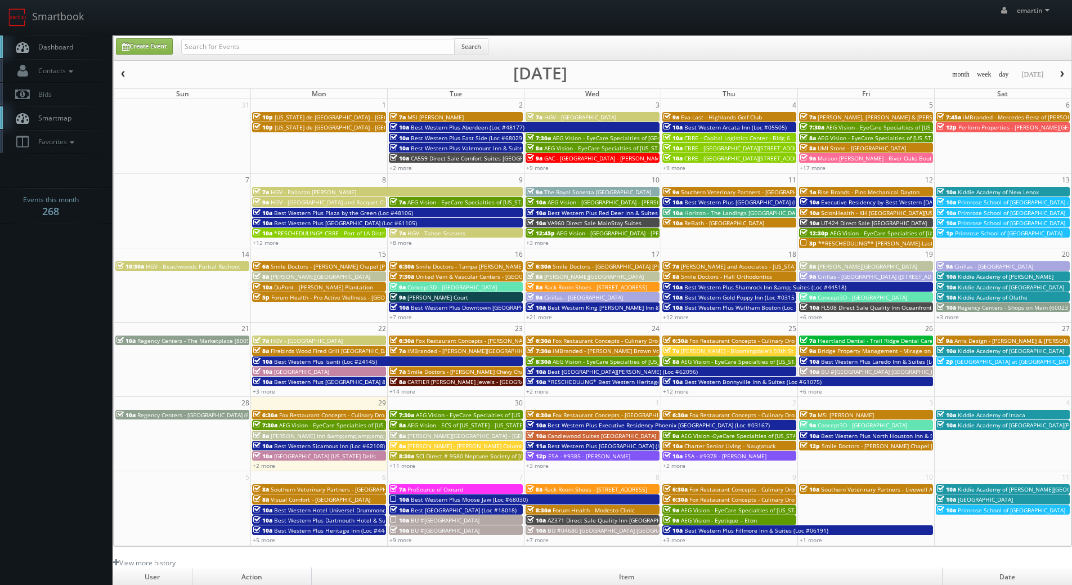
click at [71, 43] on span "Dashboard" at bounding box center [53, 47] width 41 height 10
click at [85, 37] on link "Dashboard" at bounding box center [56, 46] width 113 height 23
click at [56, 32] on link "Smartbook" at bounding box center [46, 17] width 92 height 35
click at [71, 37] on link "Dashboard" at bounding box center [56, 46] width 113 height 23
click at [69, 42] on link "Dashboard" at bounding box center [56, 46] width 113 height 23
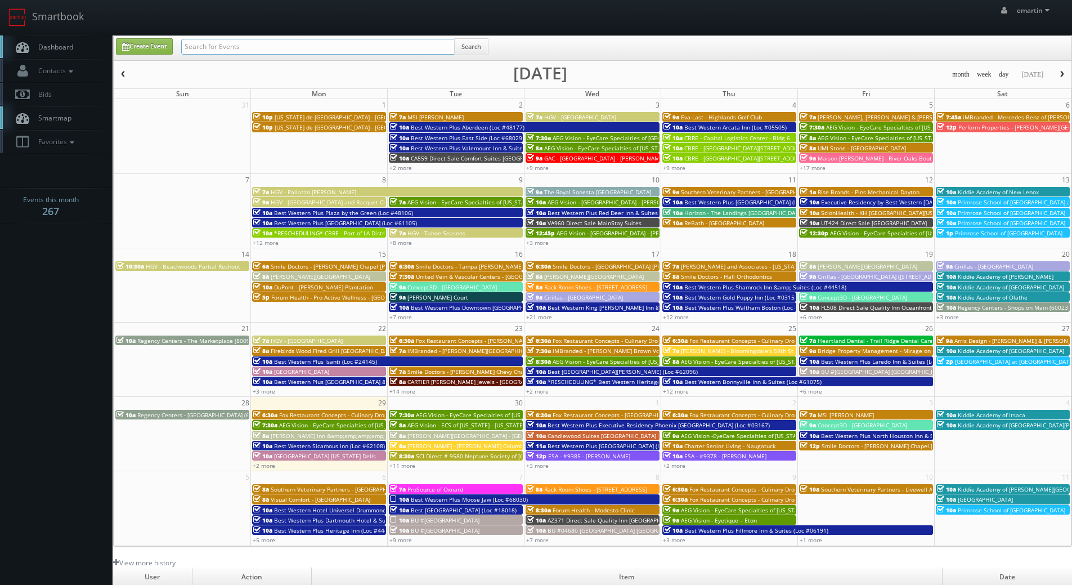
click at [240, 53] on input "text" at bounding box center [318, 47] width 274 height 16
type input "[PERSON_NAME]"
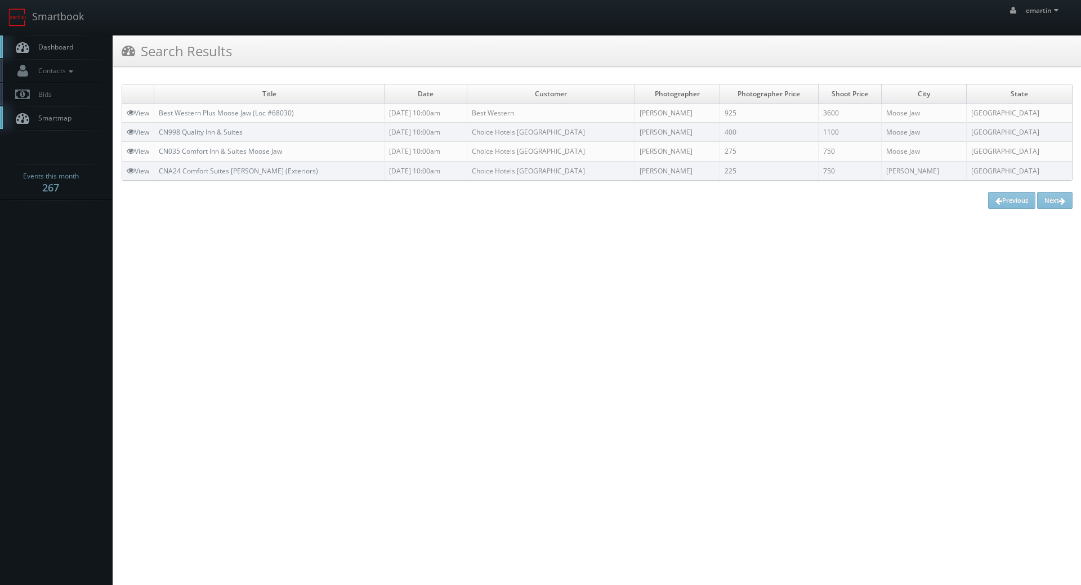
click at [60, 44] on span "Dashboard" at bounding box center [53, 47] width 41 height 10
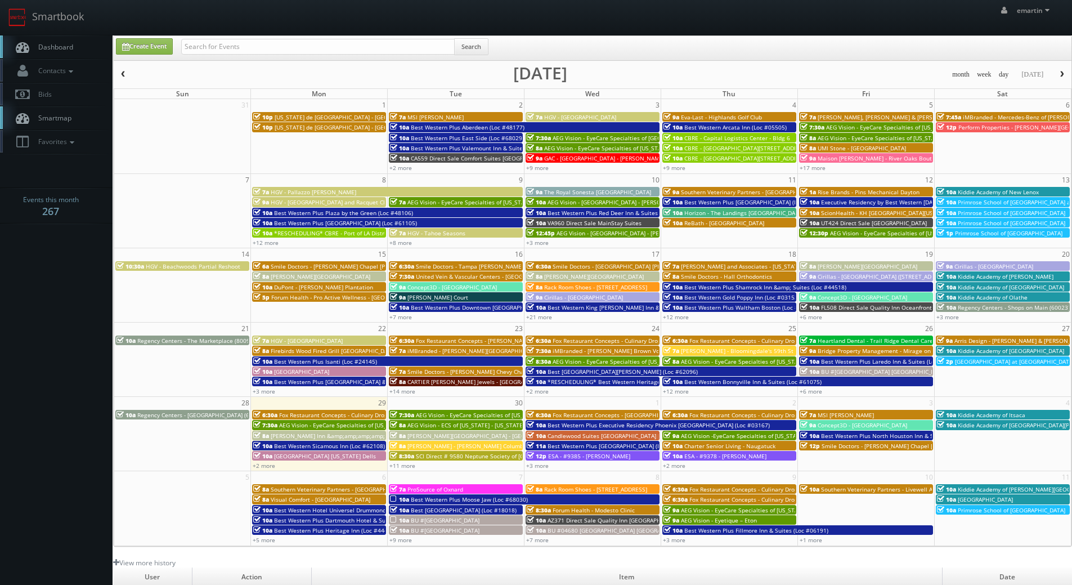
click at [55, 52] on link "Dashboard" at bounding box center [56, 46] width 113 height 23
click at [209, 40] on input "text" at bounding box center [318, 47] width 274 height 16
paste input "05385"
type input "05385"
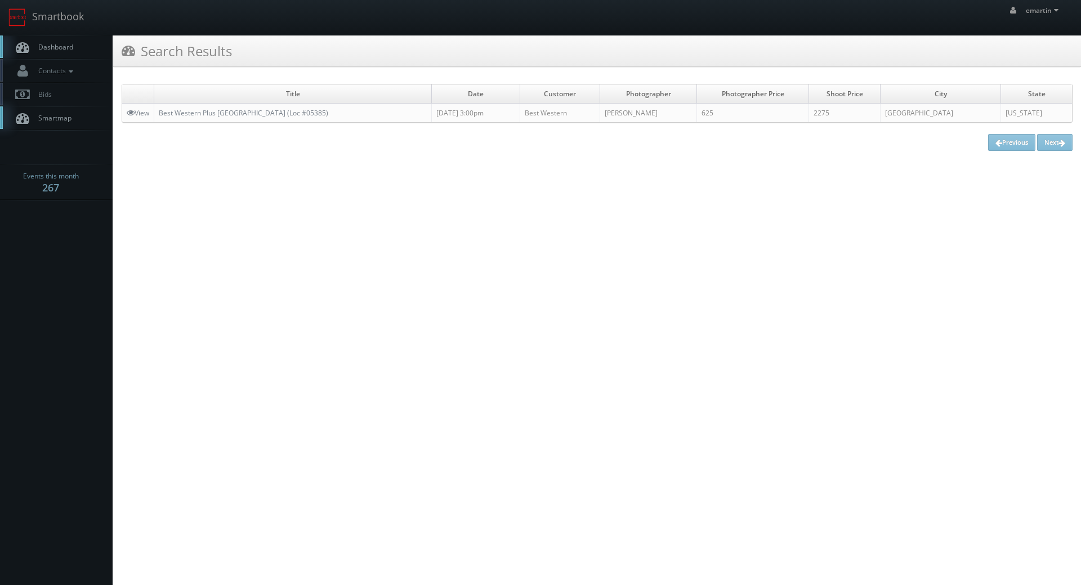
click at [222, 119] on td "Best Western Plus Anaheim Inn (Loc #05385)" at bounding box center [292, 113] width 277 height 19
click at [228, 102] on td "Title" at bounding box center [292, 93] width 277 height 19
click at [230, 111] on link "Best Western Plus [GEOGRAPHIC_DATA] (Loc #05385)" at bounding box center [243, 113] width 169 height 10
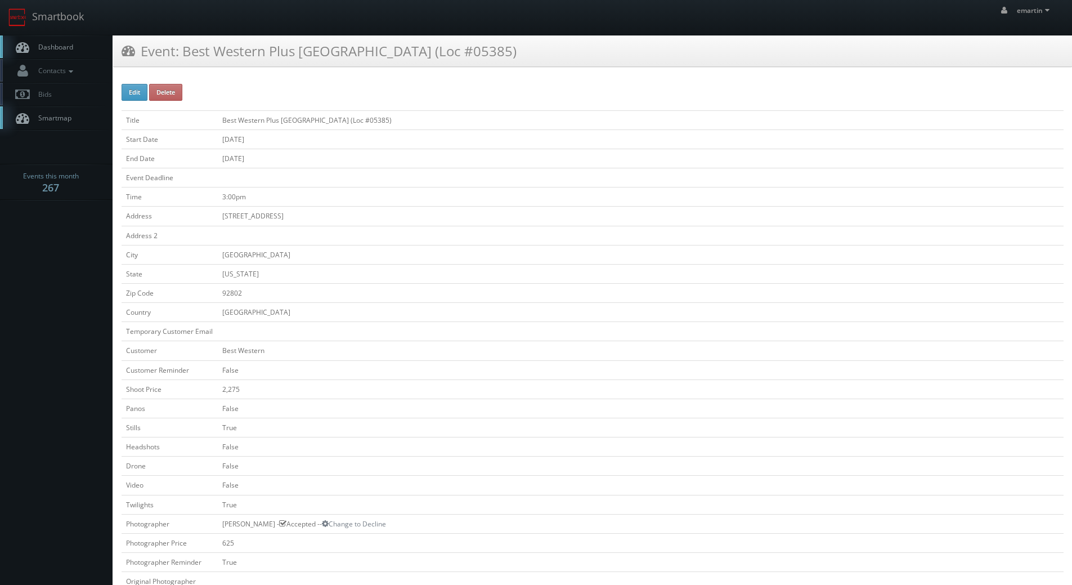
click at [72, 43] on span "Dashboard" at bounding box center [53, 47] width 41 height 10
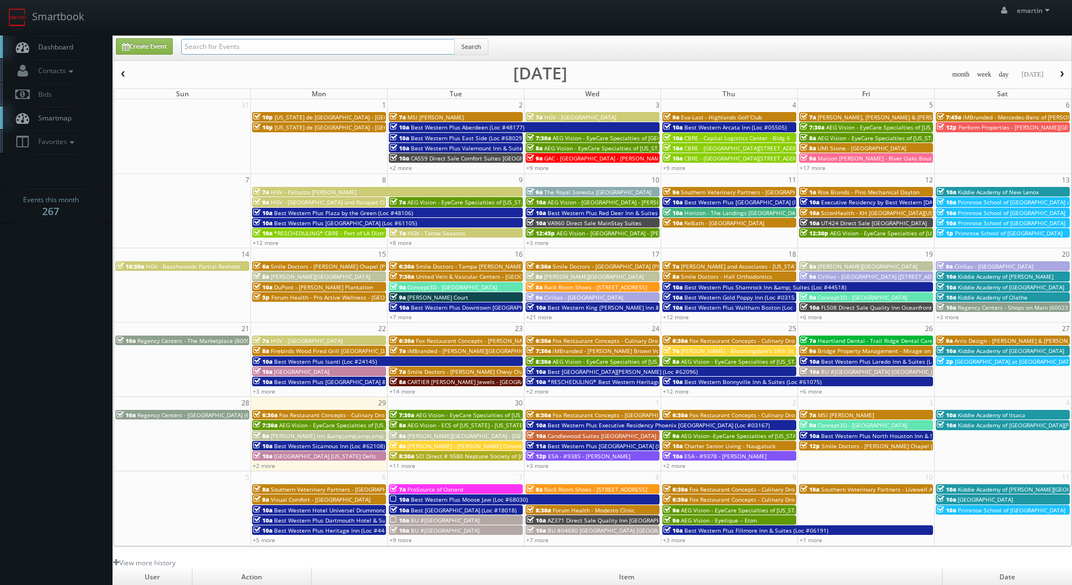
click at [284, 54] on input "text" at bounding box center [318, 47] width 274 height 16
type input "artwell"
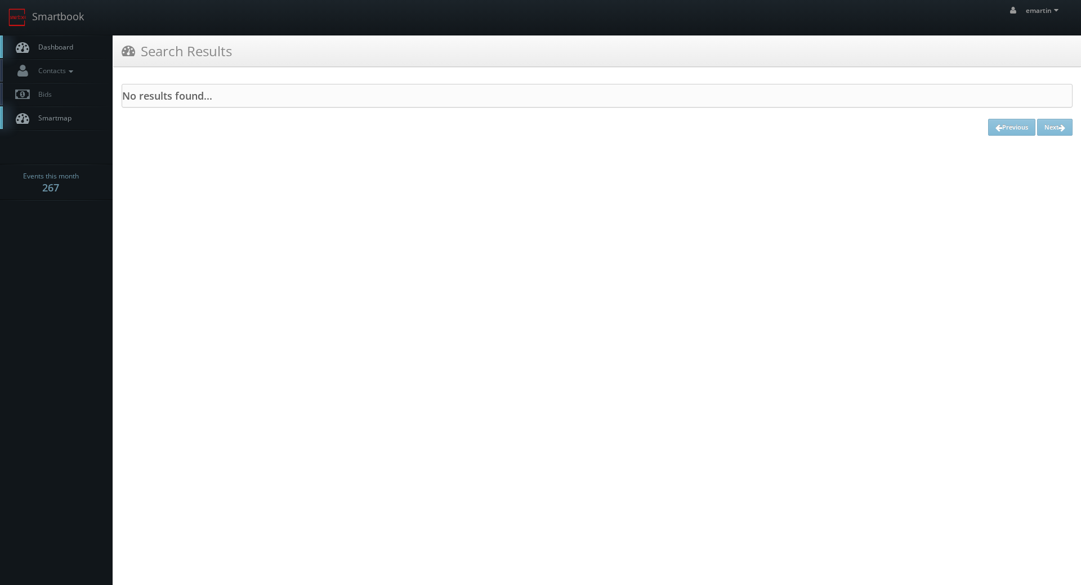
click at [86, 55] on link "Dashboard" at bounding box center [56, 46] width 113 height 23
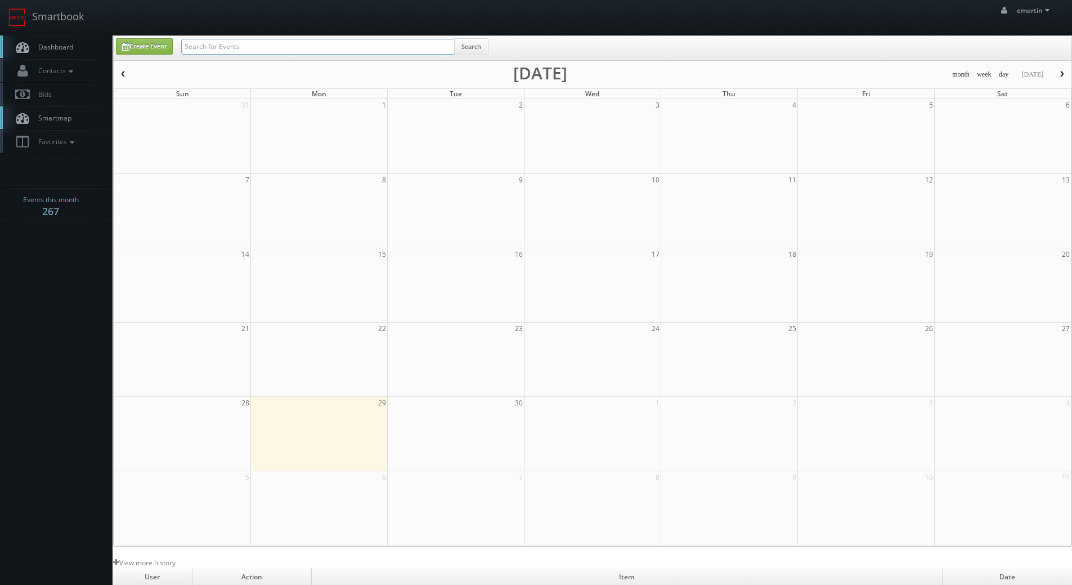
click at [217, 47] on input "text" at bounding box center [318, 47] width 274 height 16
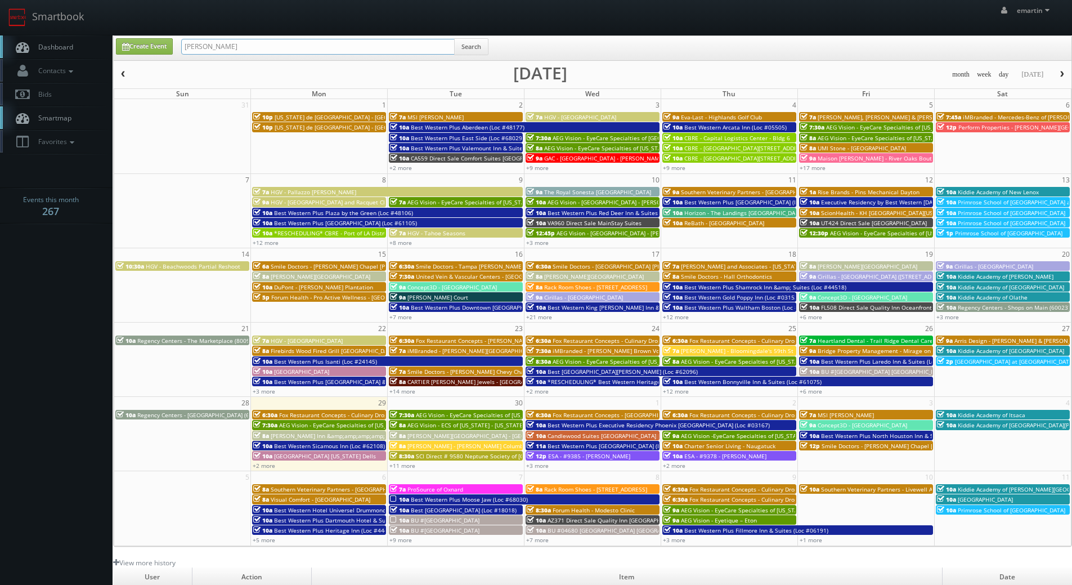
type input "[PERSON_NAME]"
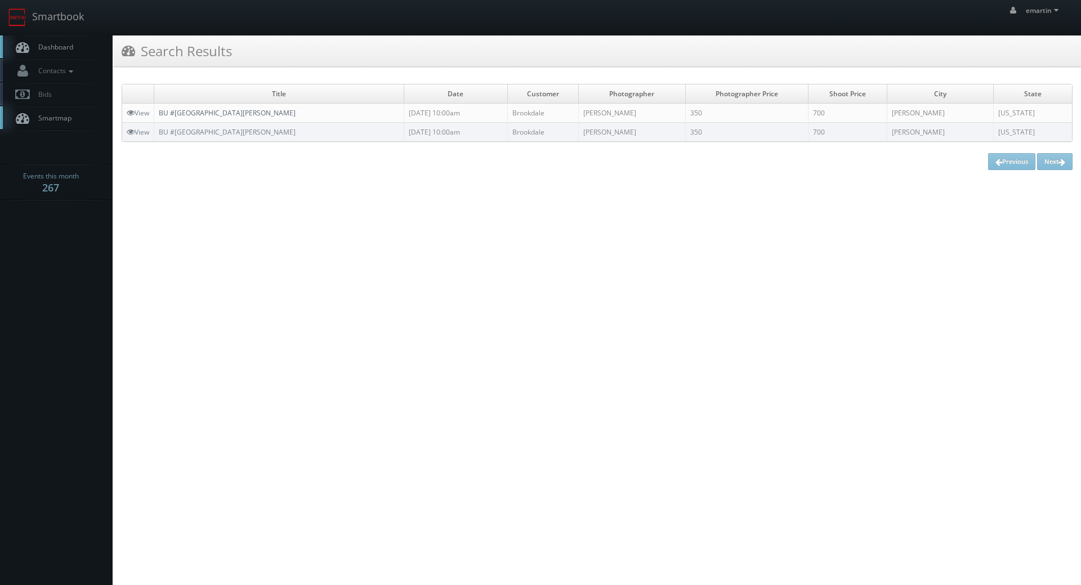
click at [209, 111] on link "BU #[GEOGRAPHIC_DATA][PERSON_NAME]" at bounding box center [227, 113] width 137 height 10
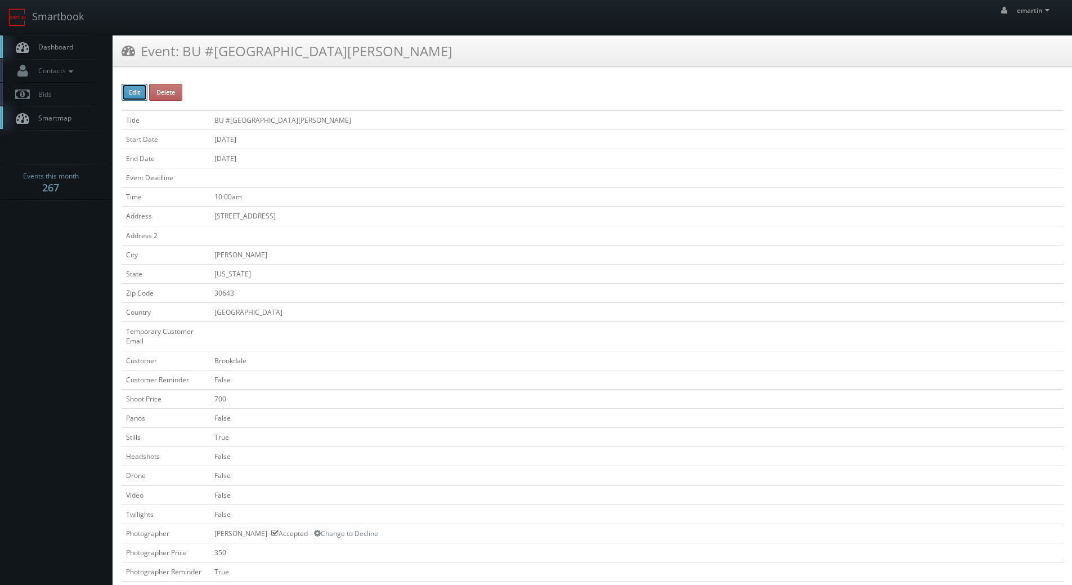
click at [134, 88] on button "Edit" at bounding box center [135, 92] width 26 height 17
type input "BU #24539 Brookdale Hartwell"
type input "45 Walnut St"
type input "Hartwell"
type input "30643"
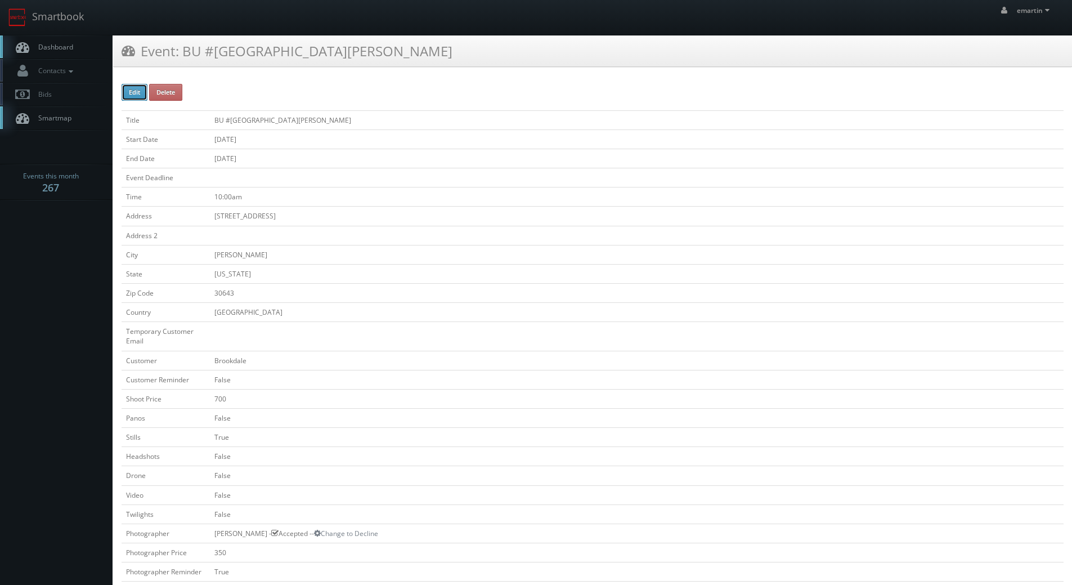
checkbox input "false"
type input "700"
checkbox input "false"
checkbox input "true"
checkbox input "false"
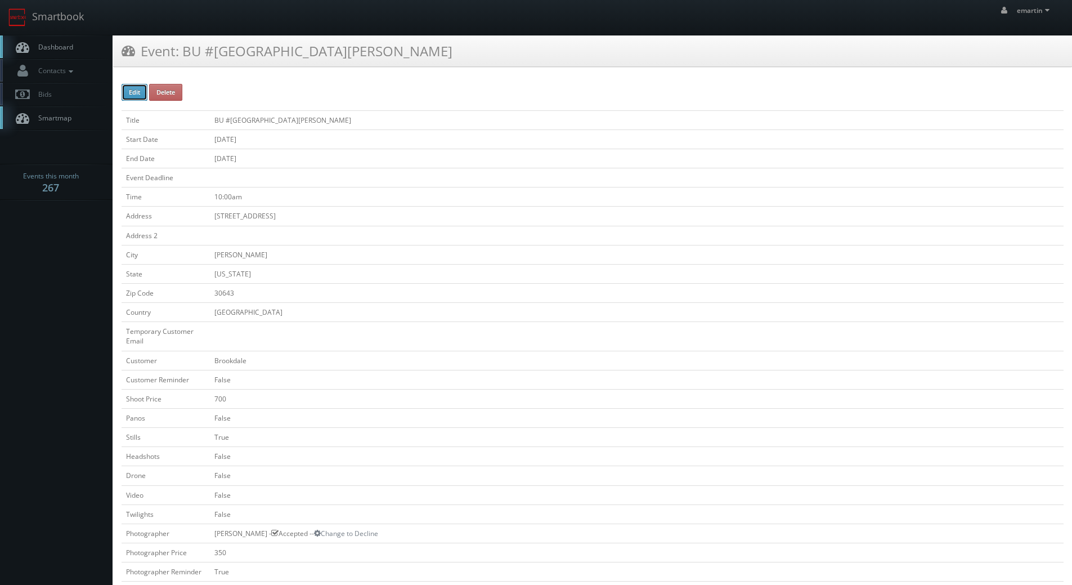
checkbox input "false"
type input "10/14/2025"
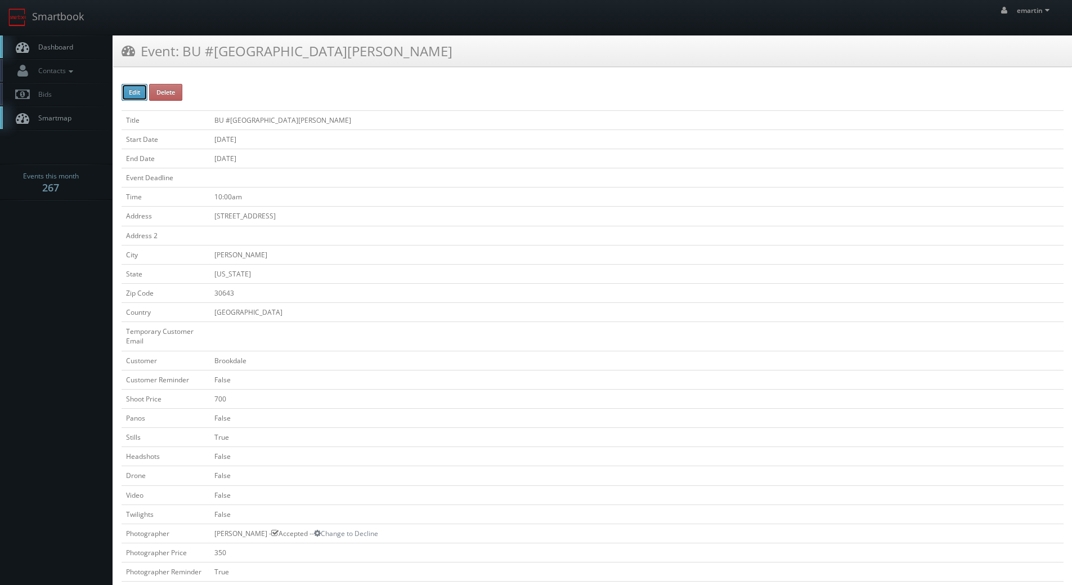
type input "10/14/2025"
type input "10:00am"
checkbox input "true"
checkbox input "false"
type input "700"
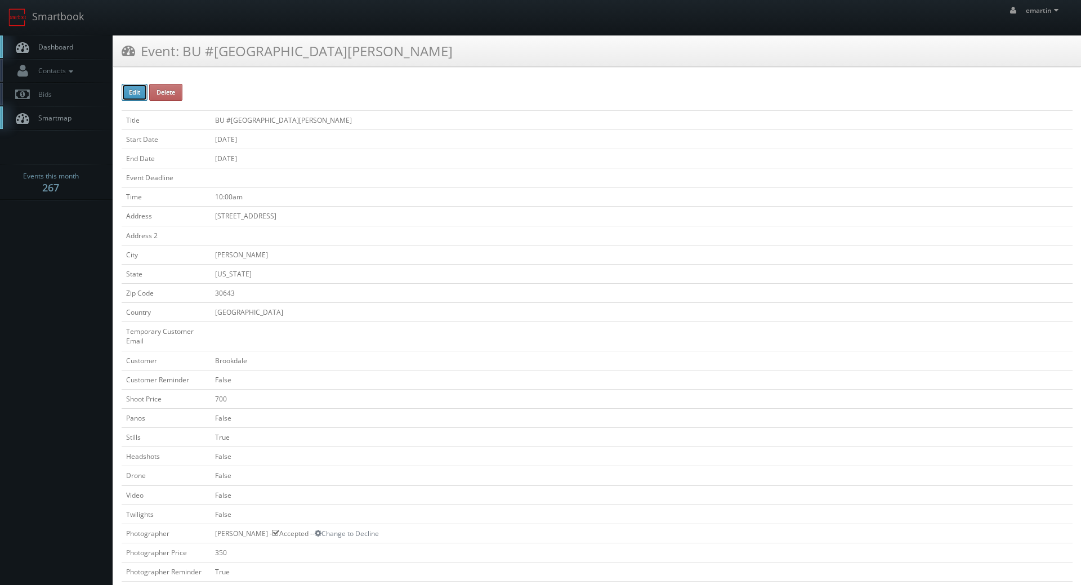
type input "350"
select select "[US_STATE]"
select select "fake56@mg.cs3calendar.com"
select select "kevinbradleyphoto@gmail.com"
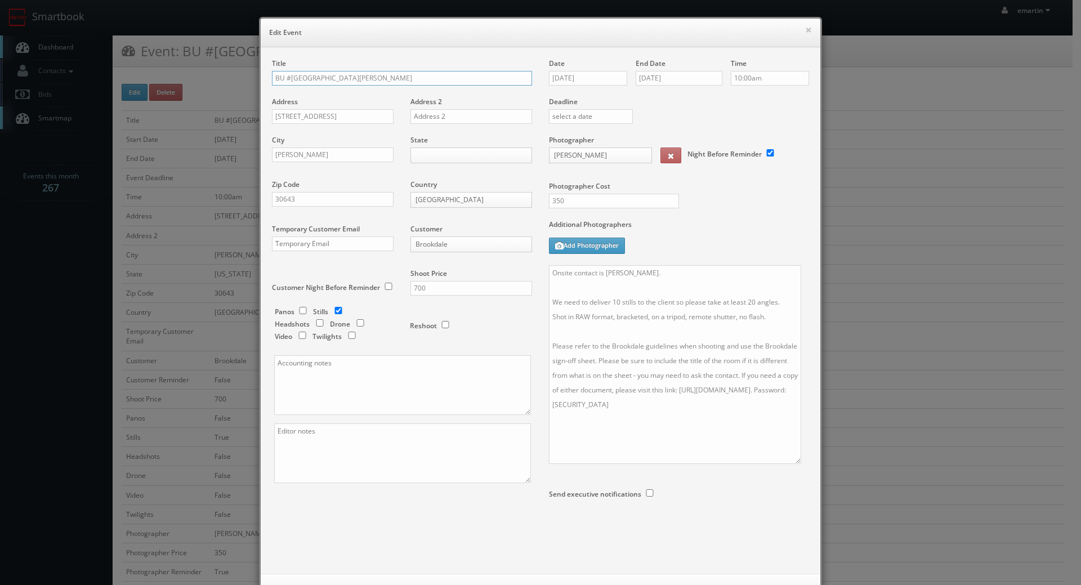
drag, startPoint x: 796, startPoint y: 318, endPoint x: 776, endPoint y: 432, distance: 115.6
click at [786, 457] on textarea "Onsite contact is Rebecca Campbell. We need to deliver 10 stills to the client …" at bounding box center [675, 364] width 252 height 199
click at [649, 291] on textarea "Onsite contact is Rebecca Campbell. We need to deliver 10 stills to the client …" at bounding box center [674, 364] width 250 height 199
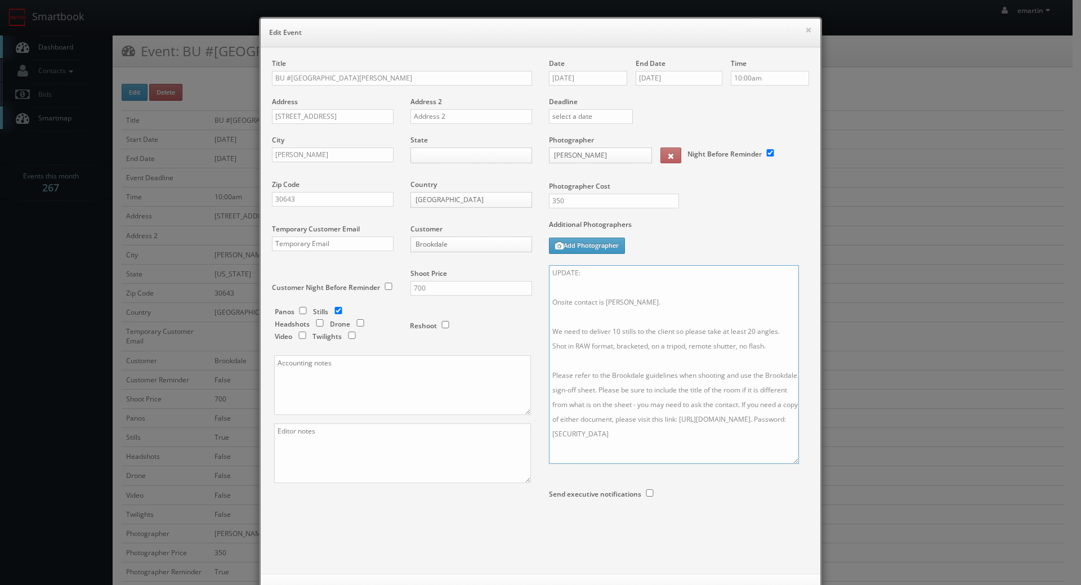
click at [638, 269] on textarea "Onsite contact is Rebecca Campbell. We need to deliver 10 stills to the client …" at bounding box center [674, 364] width 250 height 199
type textarea "UPDATE: Onsite contact is Rebecca Campbell. We need to deliver 10 stills to the…"
drag, startPoint x: 805, startPoint y: 30, endPoint x: 798, endPoint y: 33, distance: 7.1
click at [805, 30] on button "×" at bounding box center [808, 30] width 7 height 8
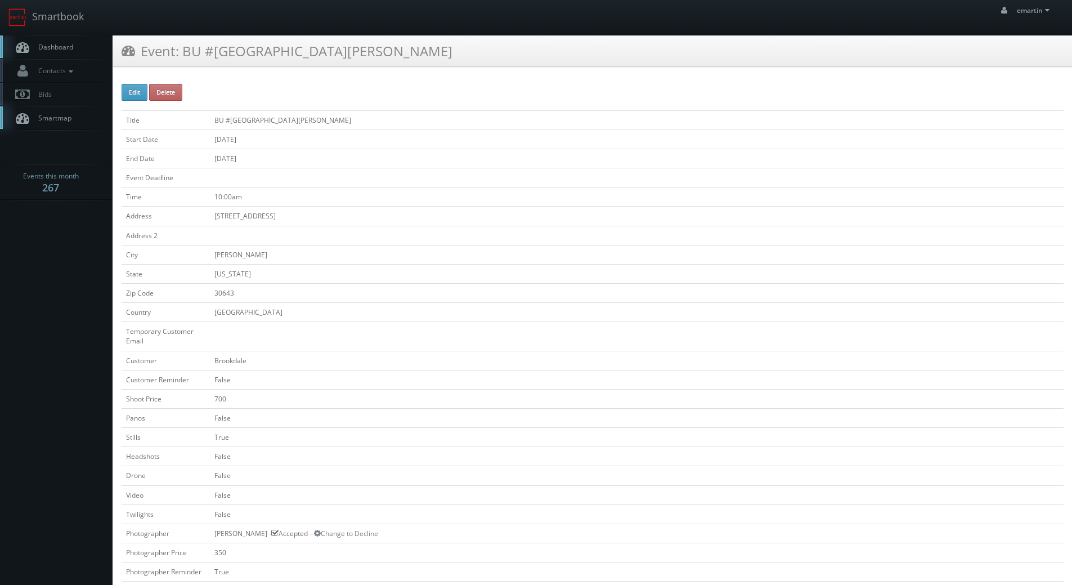
click at [60, 40] on link "Dashboard" at bounding box center [56, 46] width 113 height 23
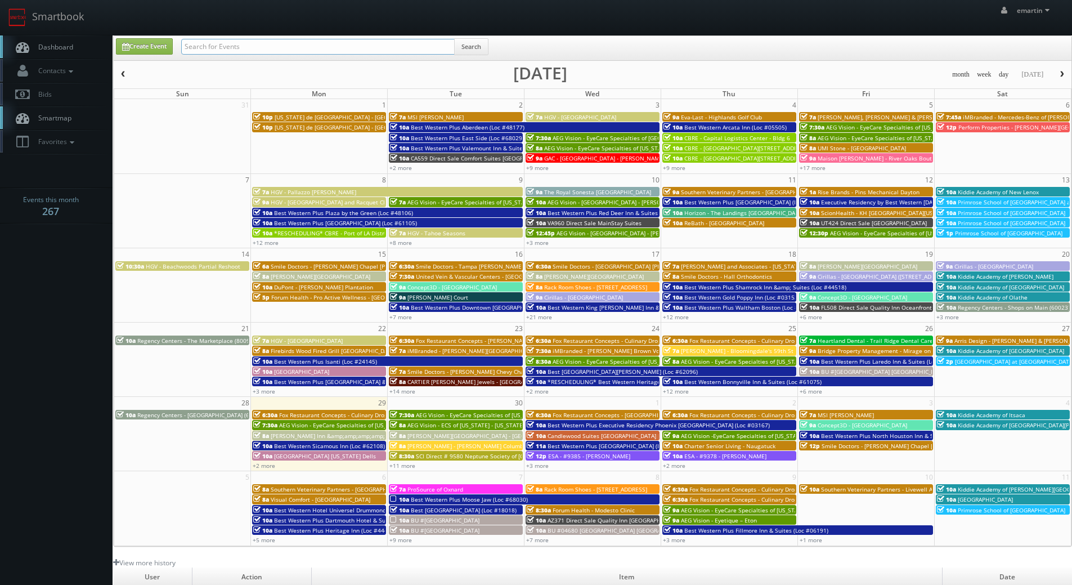
click at [236, 53] on input "text" at bounding box center [318, 47] width 274 height 16
type input "chambrel"
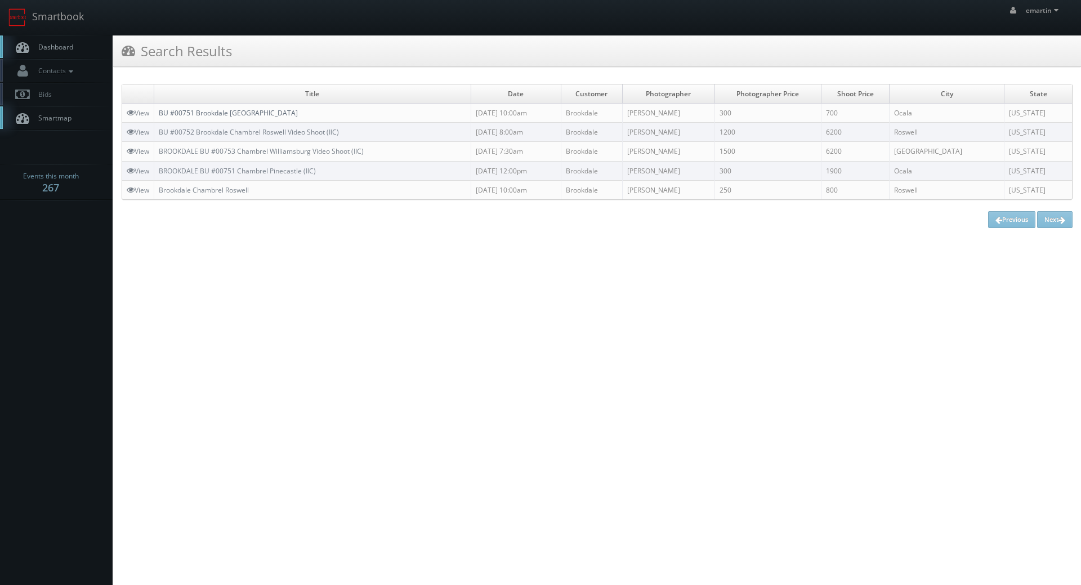
click at [240, 111] on link "BU #00751 Brookdale [GEOGRAPHIC_DATA]" at bounding box center [228, 113] width 139 height 10
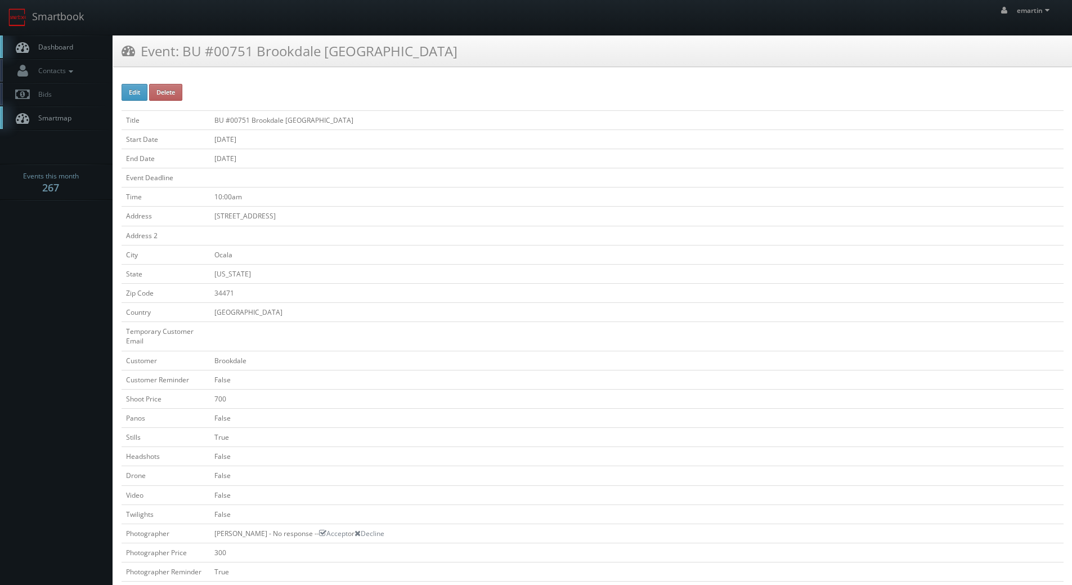
click at [100, 54] on link "Dashboard" at bounding box center [56, 46] width 113 height 23
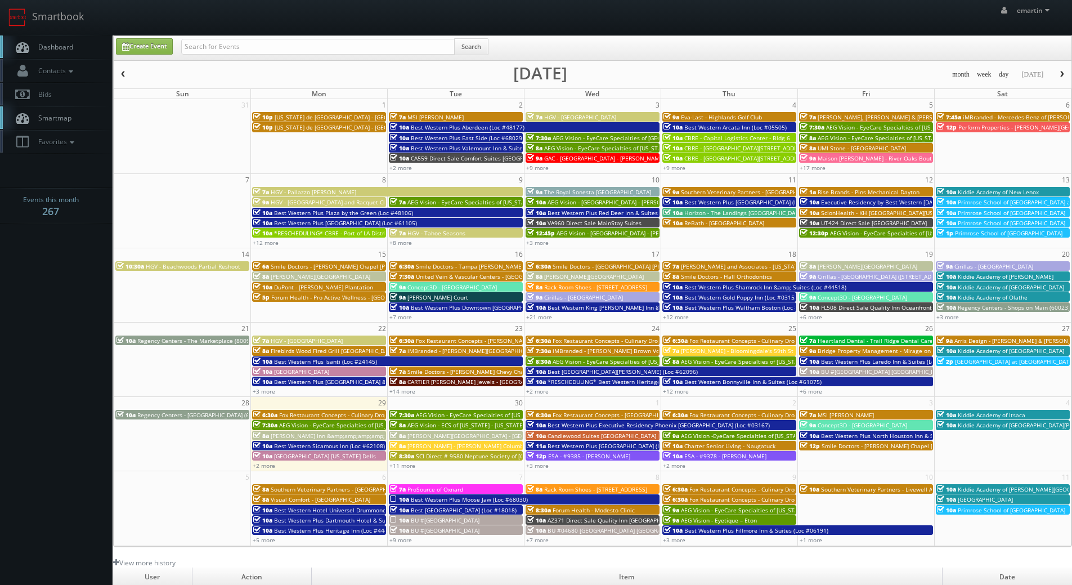
click at [247, 59] on div "Search" at bounding box center [334, 49] width 307 height 22
click at [245, 52] on input "text" at bounding box center [318, 47] width 274 height 16
type input "jesus mcclean"
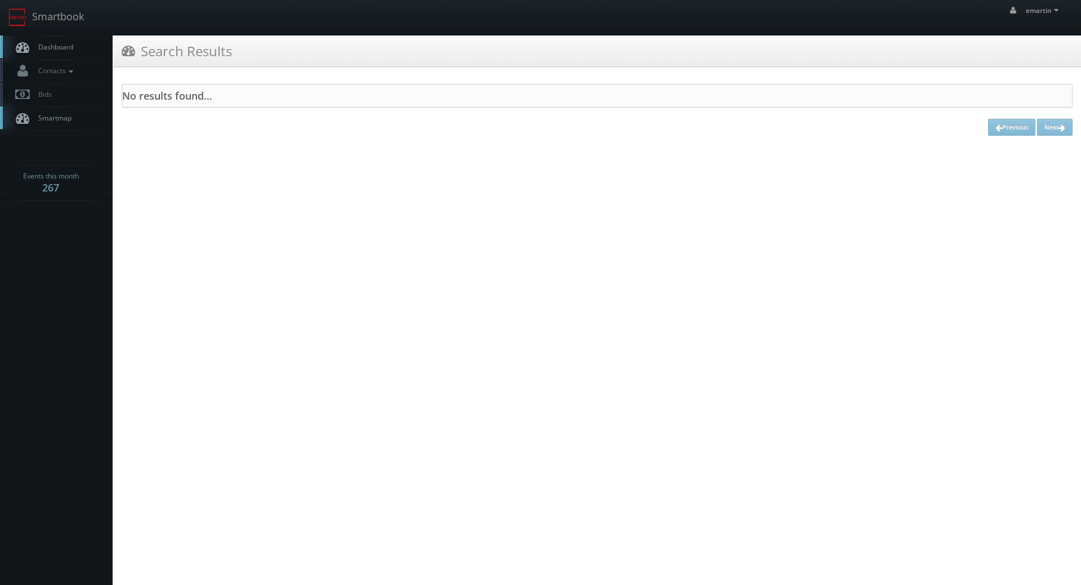
click at [48, 47] on span "Dashboard" at bounding box center [53, 47] width 41 height 10
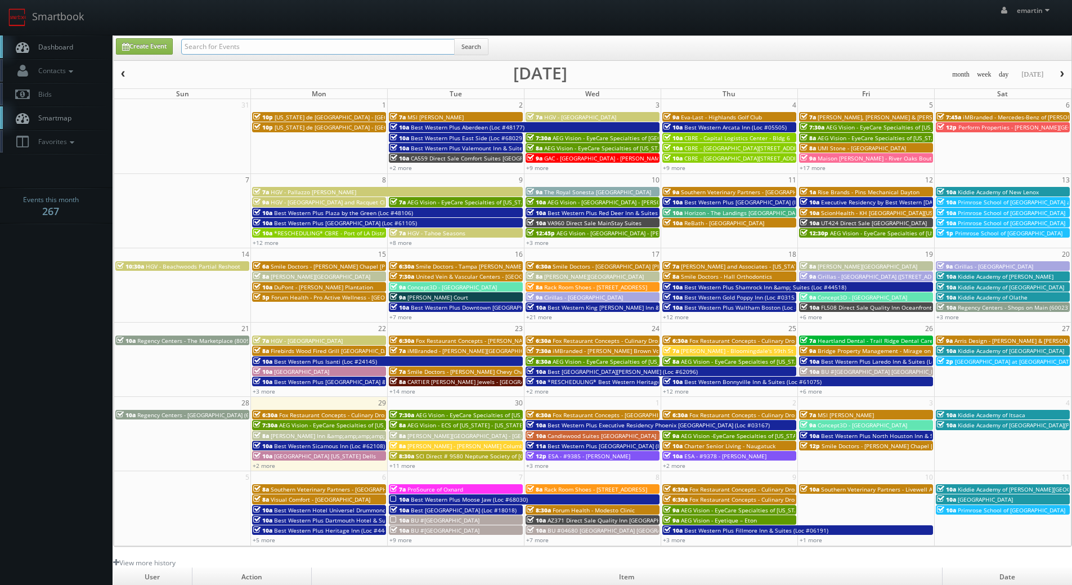
click at [277, 49] on input "text" at bounding box center [318, 47] width 274 height 16
type input "jesus mclean"
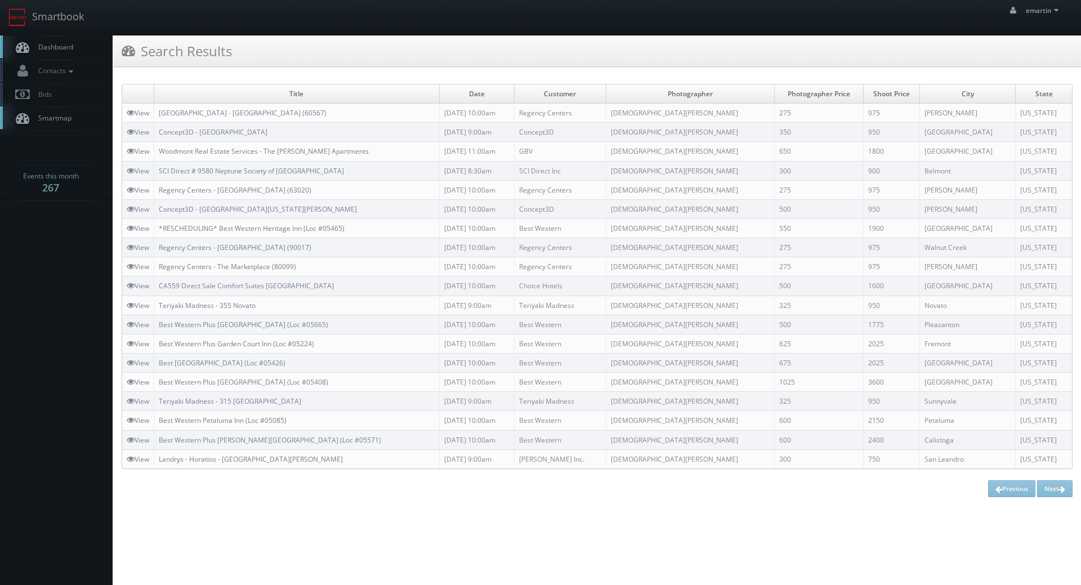
click at [55, 42] on span "Dashboard" at bounding box center [53, 47] width 41 height 10
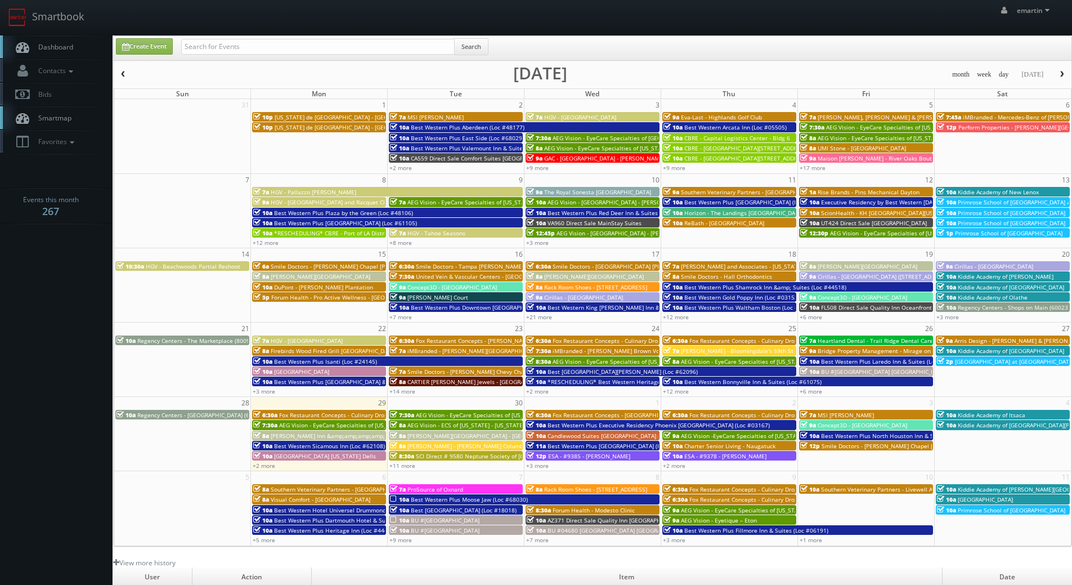
drag, startPoint x: 50, startPoint y: 316, endPoint x: 51, endPoint y: 322, distance: 7.0
click at [50, 316] on body "Smartbook Toggle Side Navigation Toggle Top Navigation emartin emartin Profile …" at bounding box center [536, 389] width 1072 height 778
click at [59, 40] on link "Dashboard" at bounding box center [56, 46] width 113 height 23
click at [59, 282] on body "Smartbook Toggle Side Navigation Toggle Top Navigation emartin emartin Profile …" at bounding box center [536, 389] width 1072 height 778
click at [70, 44] on span "Dashboard" at bounding box center [53, 47] width 41 height 10
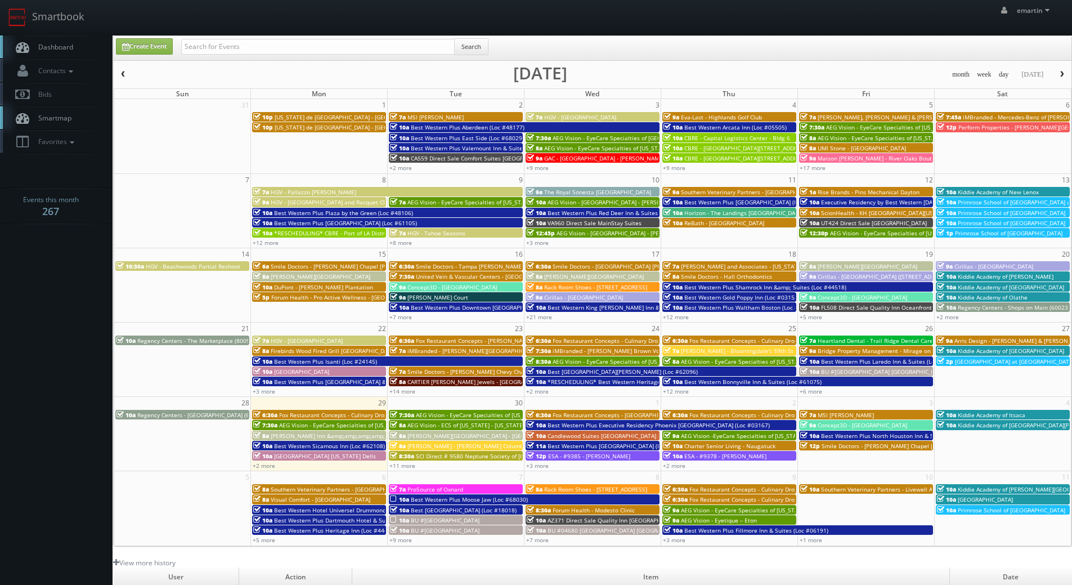
click at [75, 50] on link "Dashboard" at bounding box center [56, 46] width 113 height 23
click at [404, 468] on link "+11 more" at bounding box center [402, 465] width 26 height 8
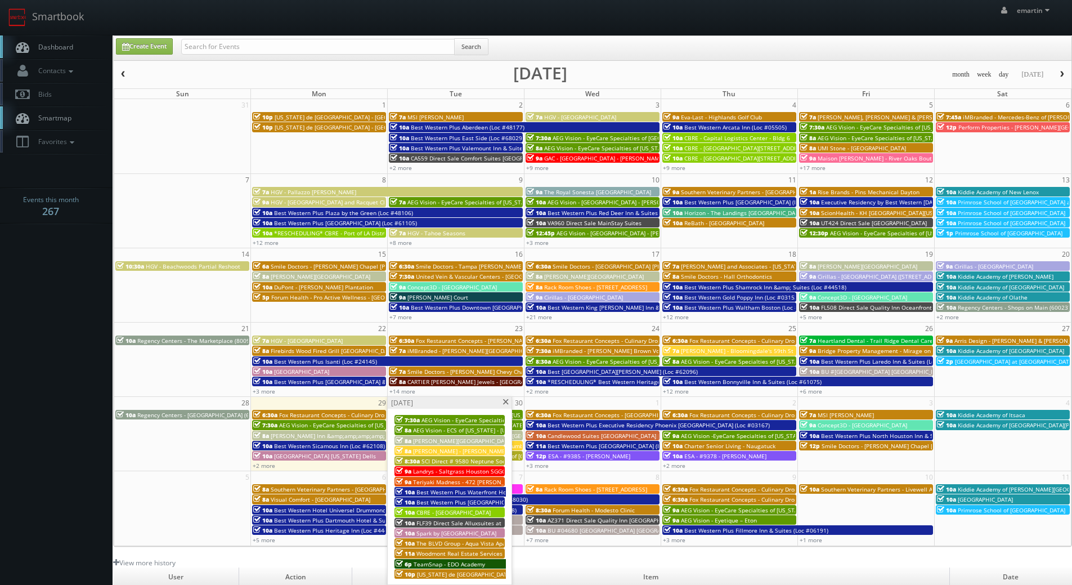
click at [425, 461] on span "SCI Direct # 9580 Neptune Society of [GEOGRAPHIC_DATA]" at bounding box center [501, 461] width 158 height 8
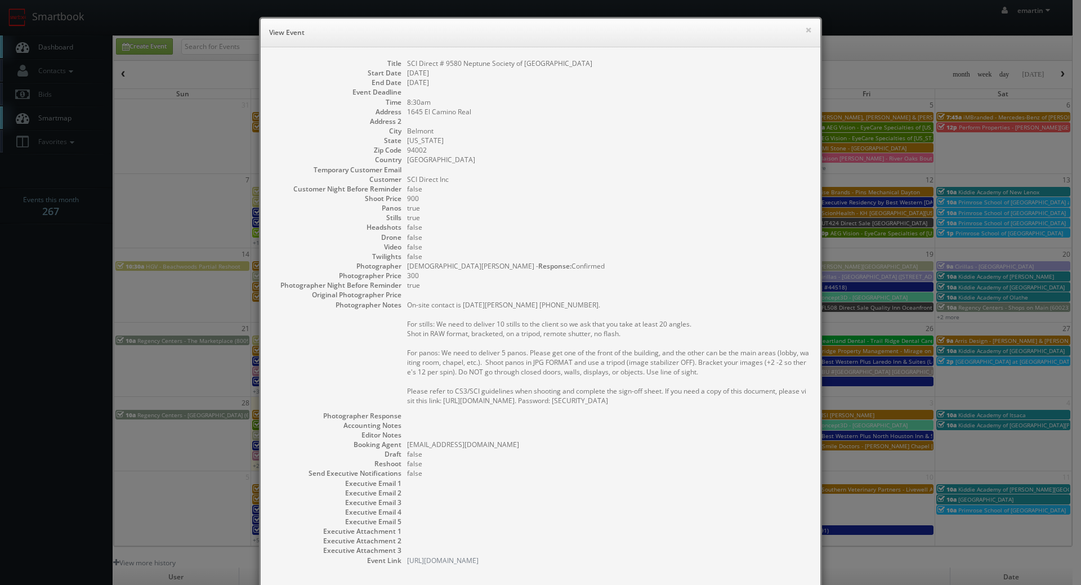
drag, startPoint x: 598, startPoint y: 239, endPoint x: 585, endPoint y: 239, distance: 13.0
click at [598, 239] on dd "false" at bounding box center [608, 237] width 402 height 10
click at [658, 88] on dd at bounding box center [608, 92] width 402 height 10
drag, startPoint x: 625, startPoint y: 230, endPoint x: 601, endPoint y: 246, distance: 29.2
click at [625, 230] on dd "false" at bounding box center [608, 227] width 402 height 10
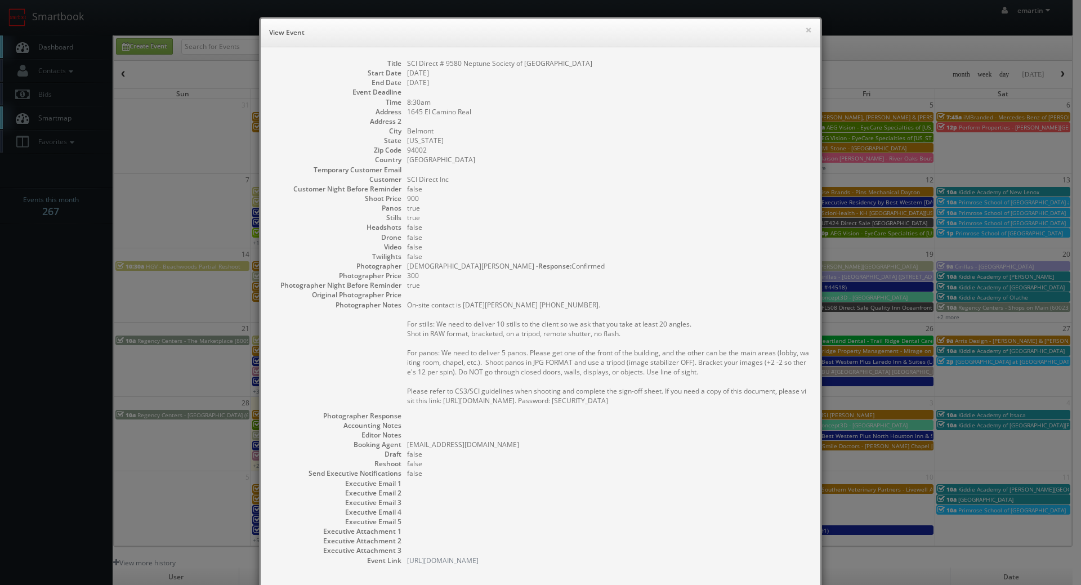
click at [800, 27] on h6 "View Event" at bounding box center [540, 32] width 543 height 11
click at [805, 27] on button "×" at bounding box center [808, 30] width 7 height 8
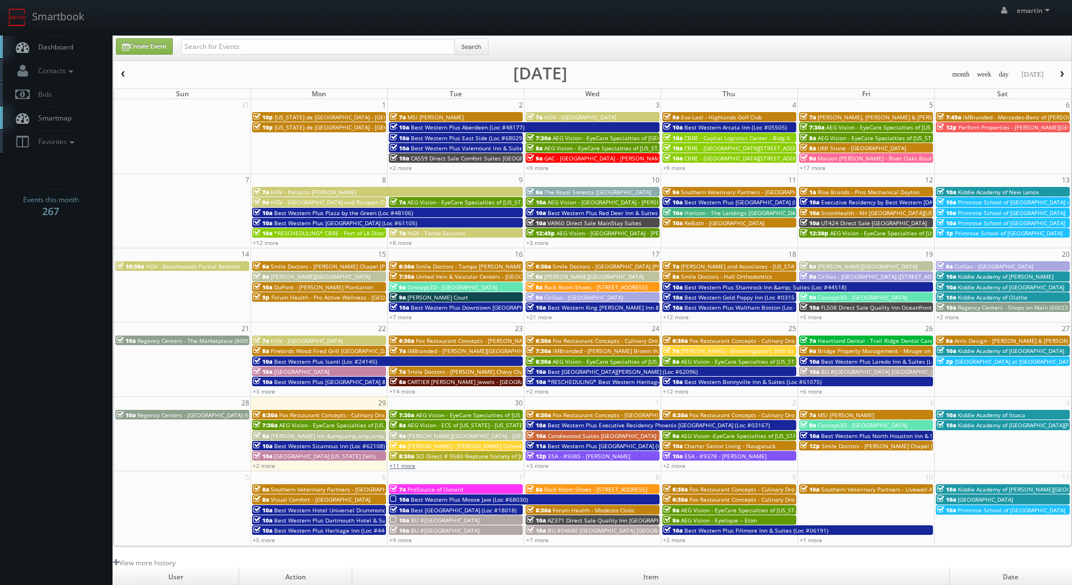
click at [397, 464] on link "+11 more" at bounding box center [402, 465] width 26 height 8
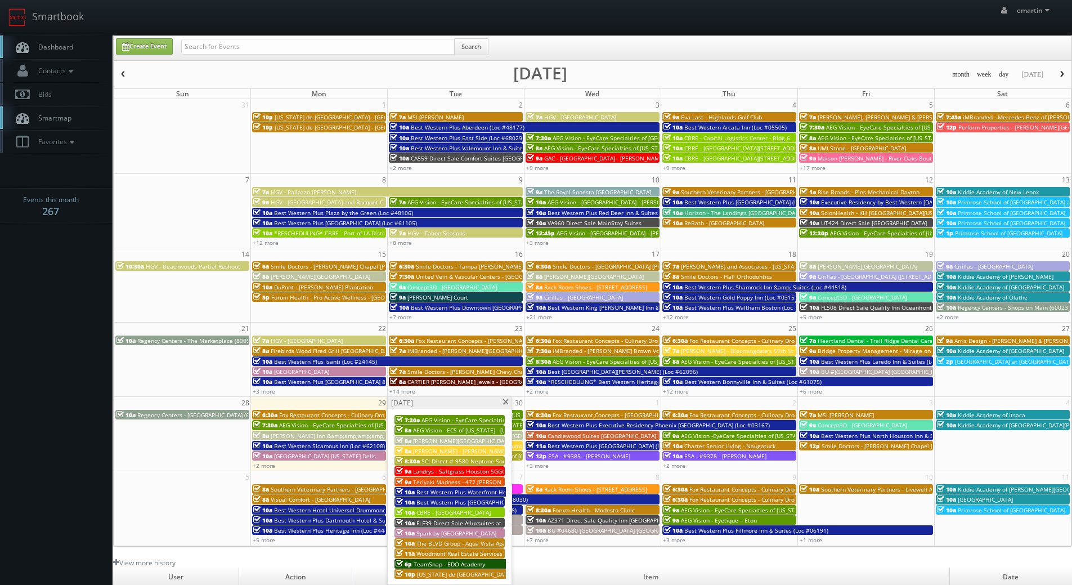
click at [430, 562] on span "TeamSnap - EDO Academy" at bounding box center [449, 564] width 71 height 8
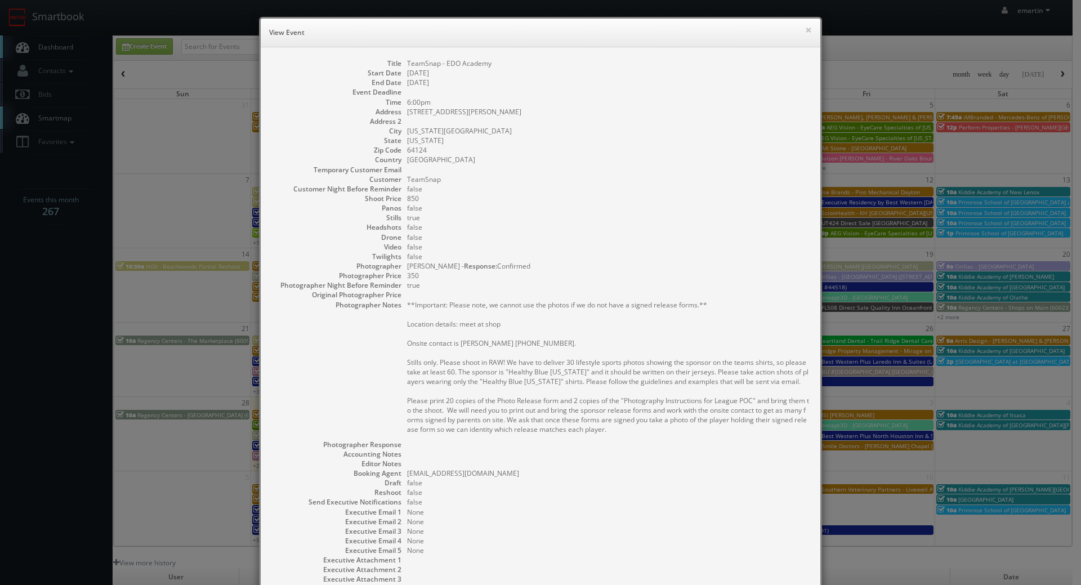
click at [496, 415] on pre "**Important: Please note, we cannot use the photos if we do not have a signed r…" at bounding box center [608, 367] width 402 height 134
click at [536, 346] on pre "**Important: Please note, we cannot use the photos if we do not have a signed r…" at bounding box center [608, 367] width 402 height 134
click at [806, 32] on button "×" at bounding box center [808, 30] width 7 height 8
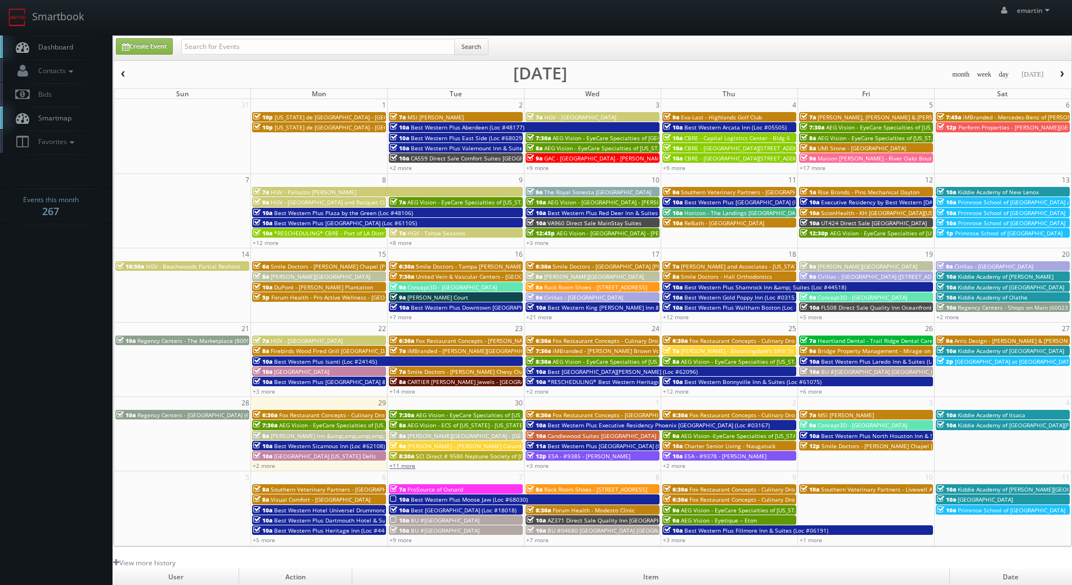
click at [402, 464] on link "+11 more" at bounding box center [402, 465] width 26 height 8
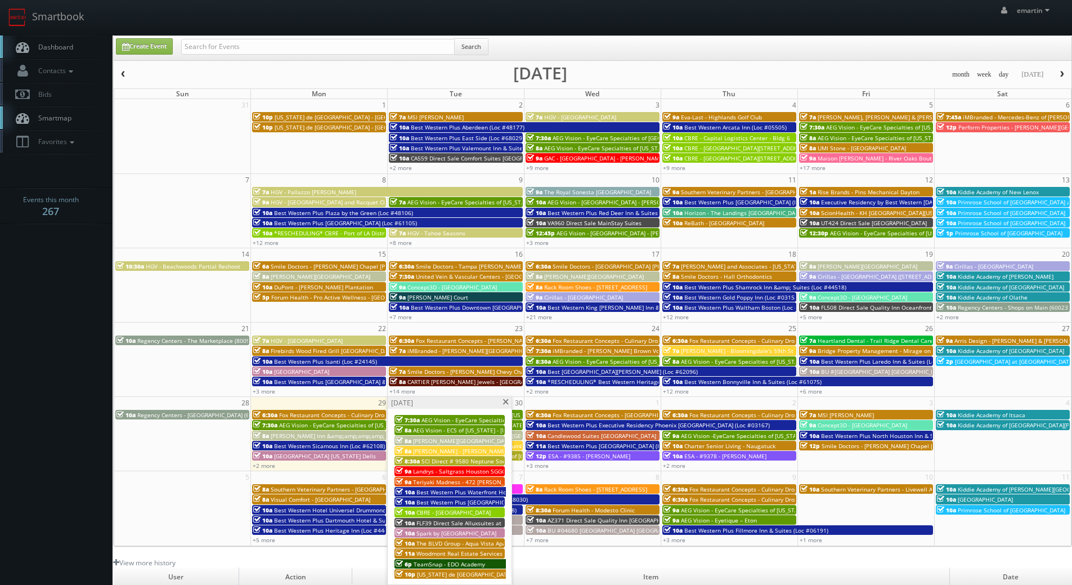
click at [428, 563] on span "TeamSnap - EDO Academy" at bounding box center [449, 564] width 71 height 8
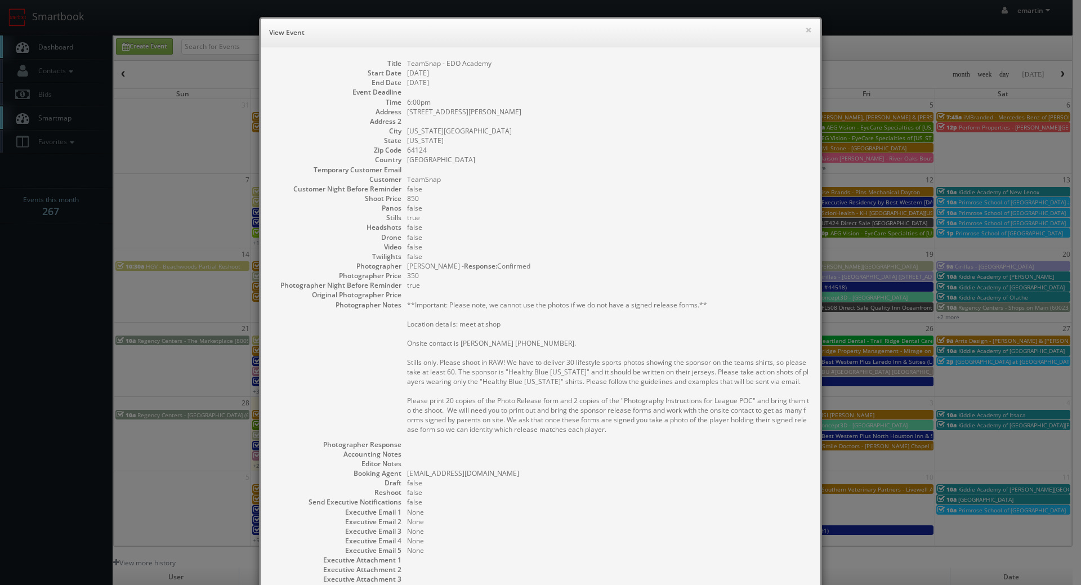
click at [488, 392] on pre "**Important: Please note, we cannot use the photos if we do not have a signed r…" at bounding box center [608, 367] width 402 height 134
drag, startPoint x: 745, startPoint y: 82, endPoint x: 750, endPoint y: 84, distance: 5.8
click at [745, 82] on dd "10/02/2025" at bounding box center [608, 83] width 402 height 10
click at [805, 30] on button "×" at bounding box center [808, 30] width 7 height 8
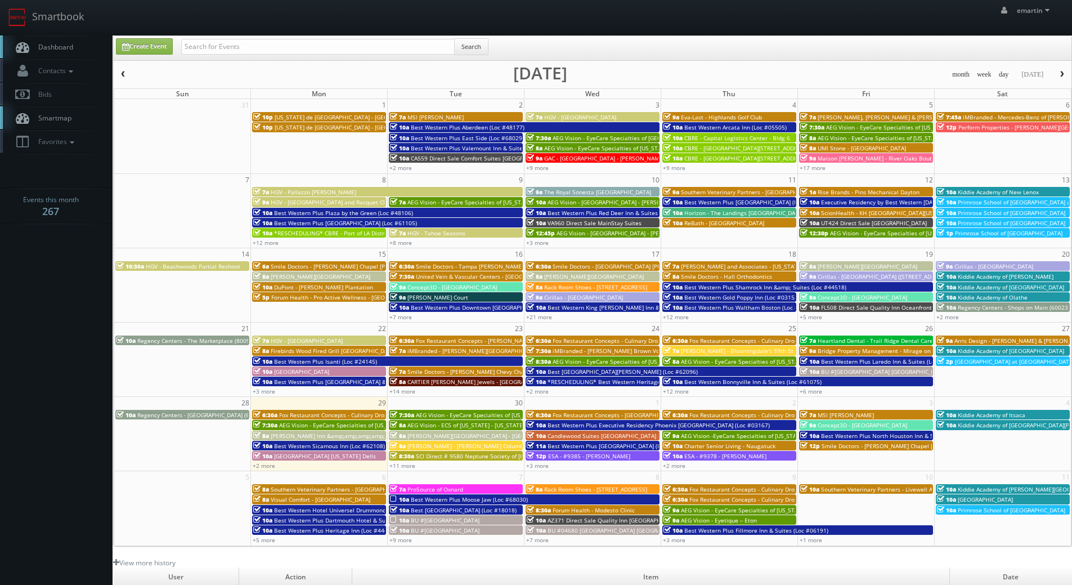
click at [39, 44] on span "Dashboard" at bounding box center [53, 47] width 41 height 10
click at [73, 41] on link "Dashboard" at bounding box center [56, 46] width 113 height 23
